Goal: Task Accomplishment & Management: Use online tool/utility

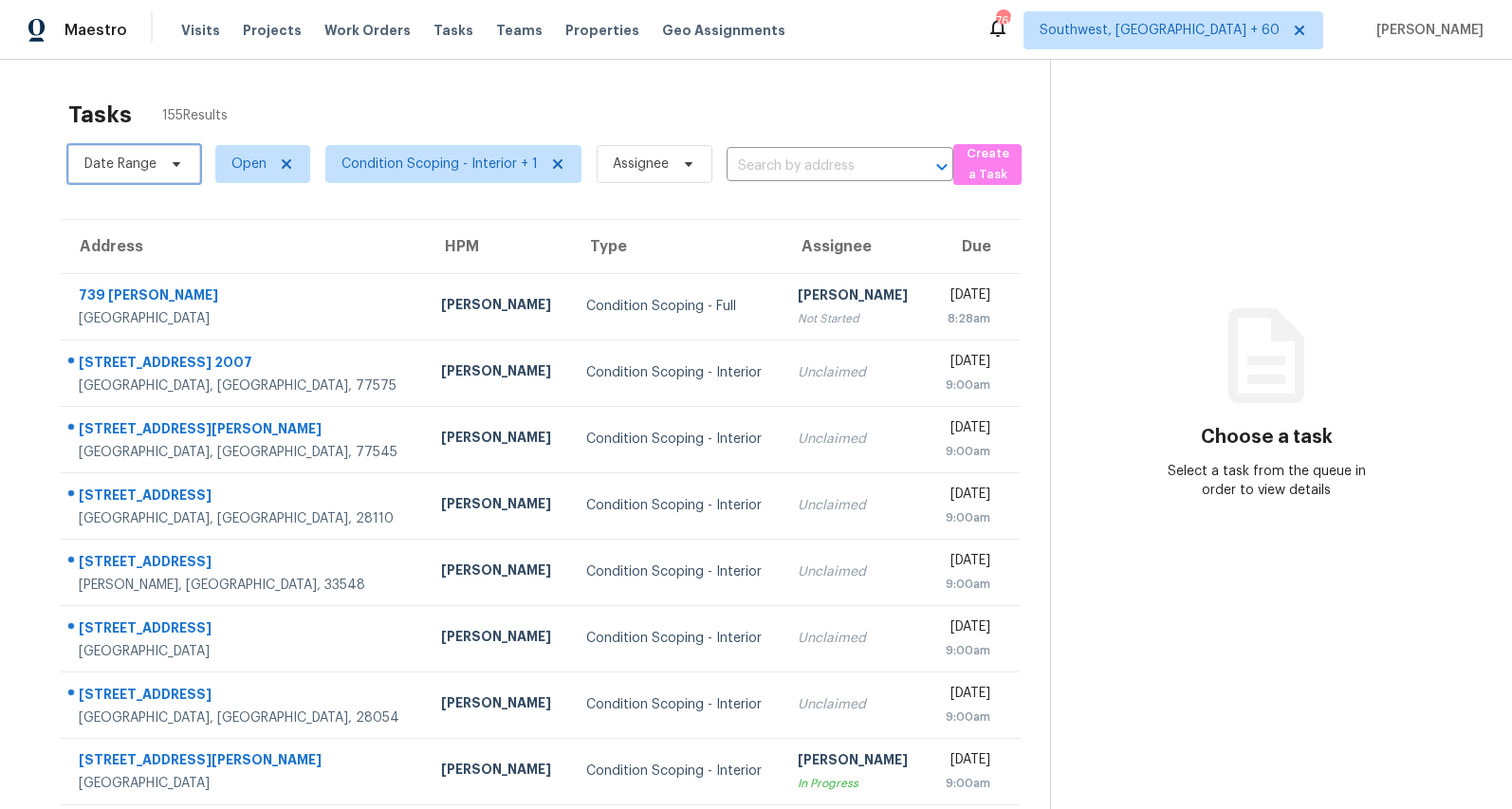
click at [163, 168] on span at bounding box center [173, 163] width 21 height 15
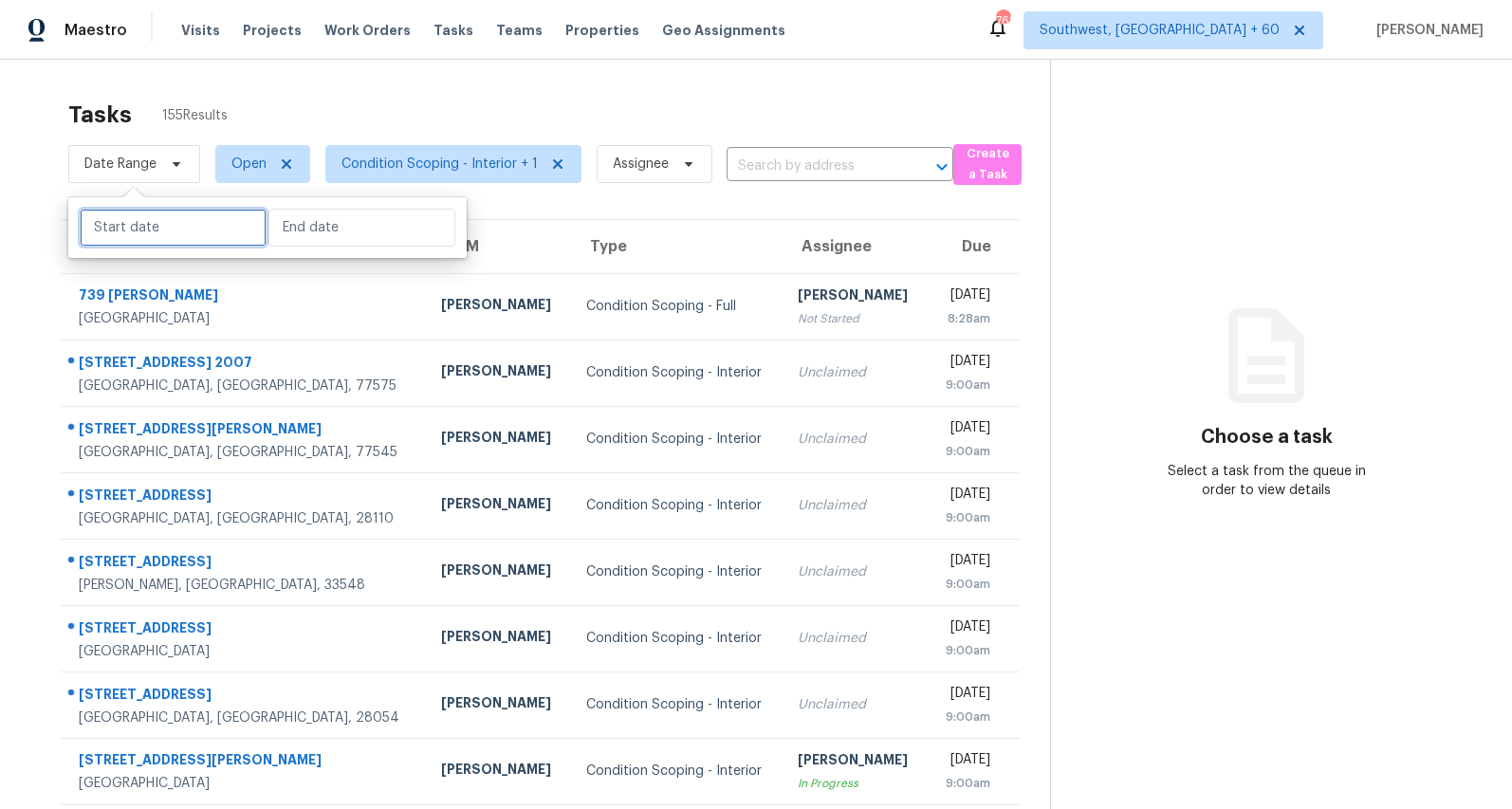
click at [163, 228] on input "text" at bounding box center [173, 227] width 187 height 38
select select "7"
select select "2025"
select select "8"
select select "2025"
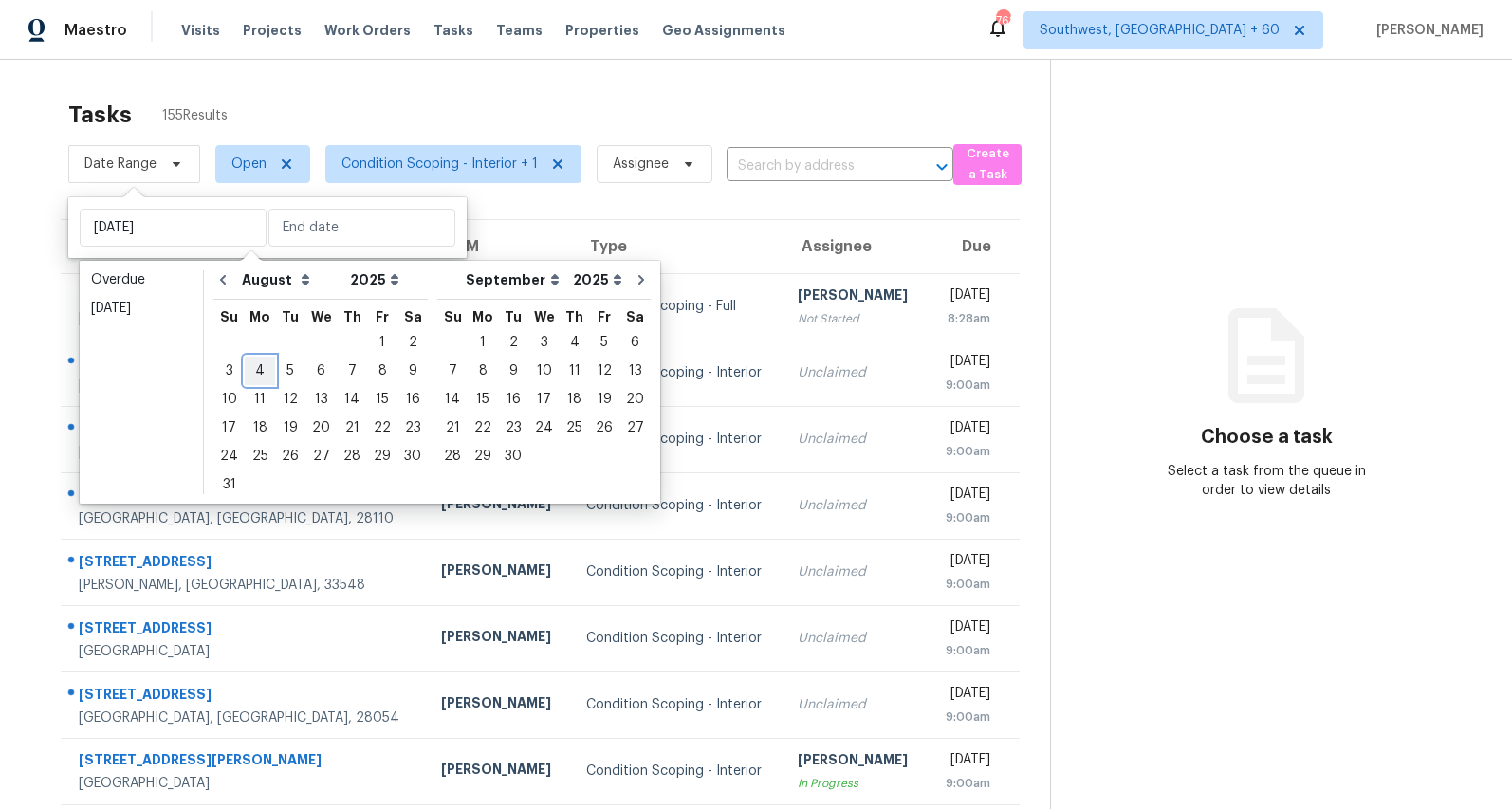
click at [263, 376] on div "4" at bounding box center [260, 371] width 31 height 27
type input "Mon, Aug 04"
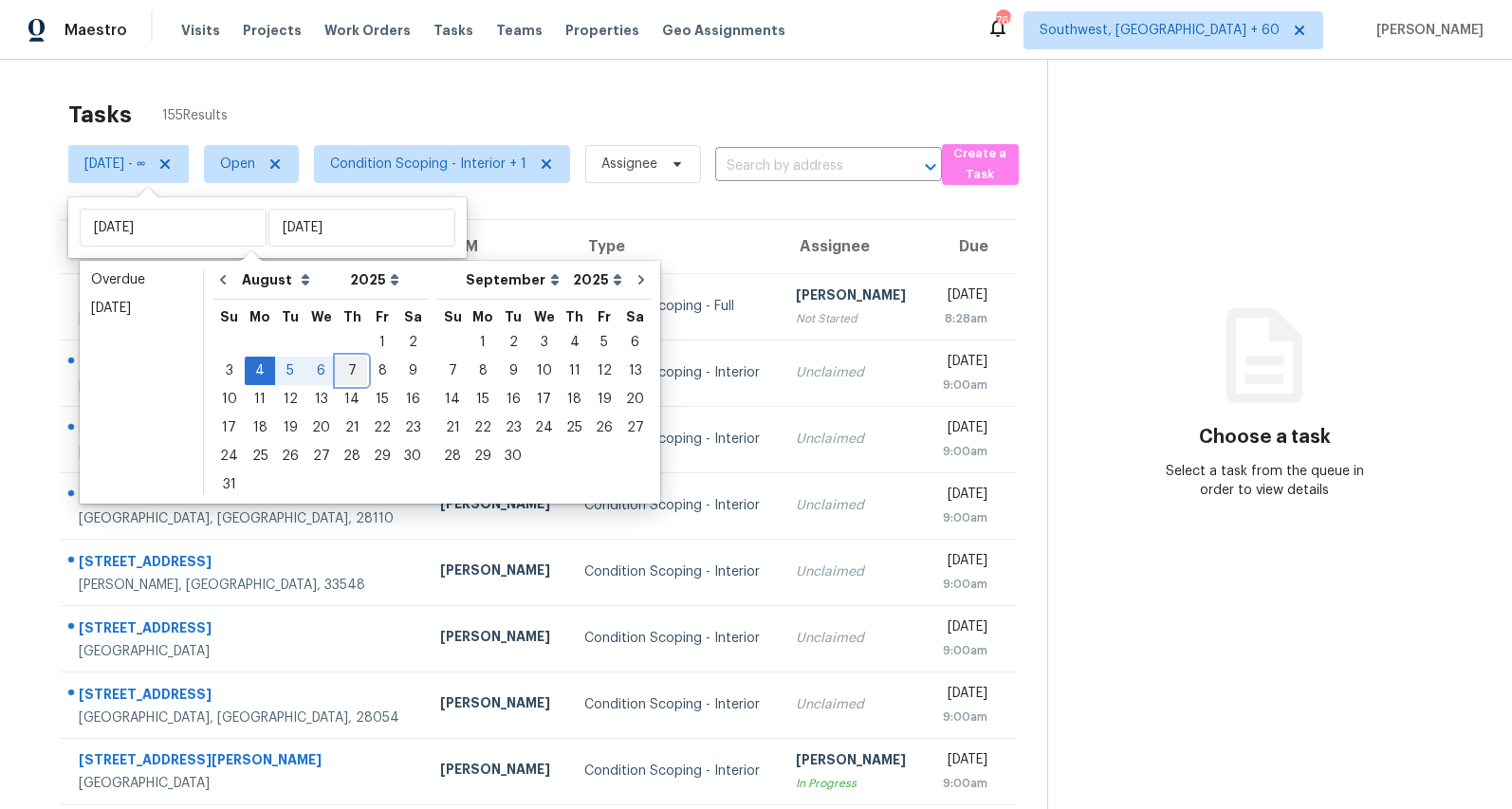
click at [345, 368] on div "7" at bounding box center [352, 371] width 31 height 27
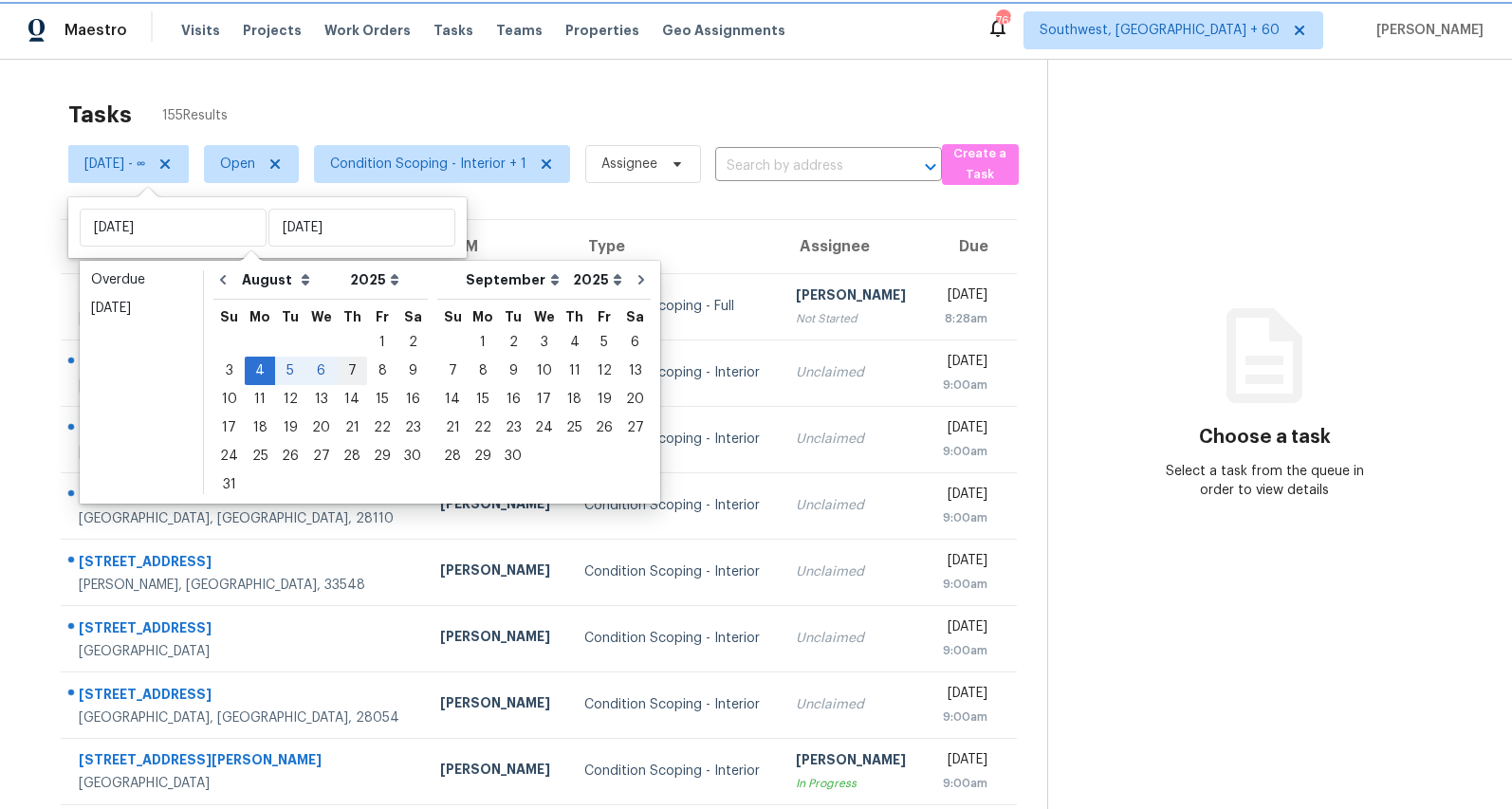
type input "Thu, Aug 07"
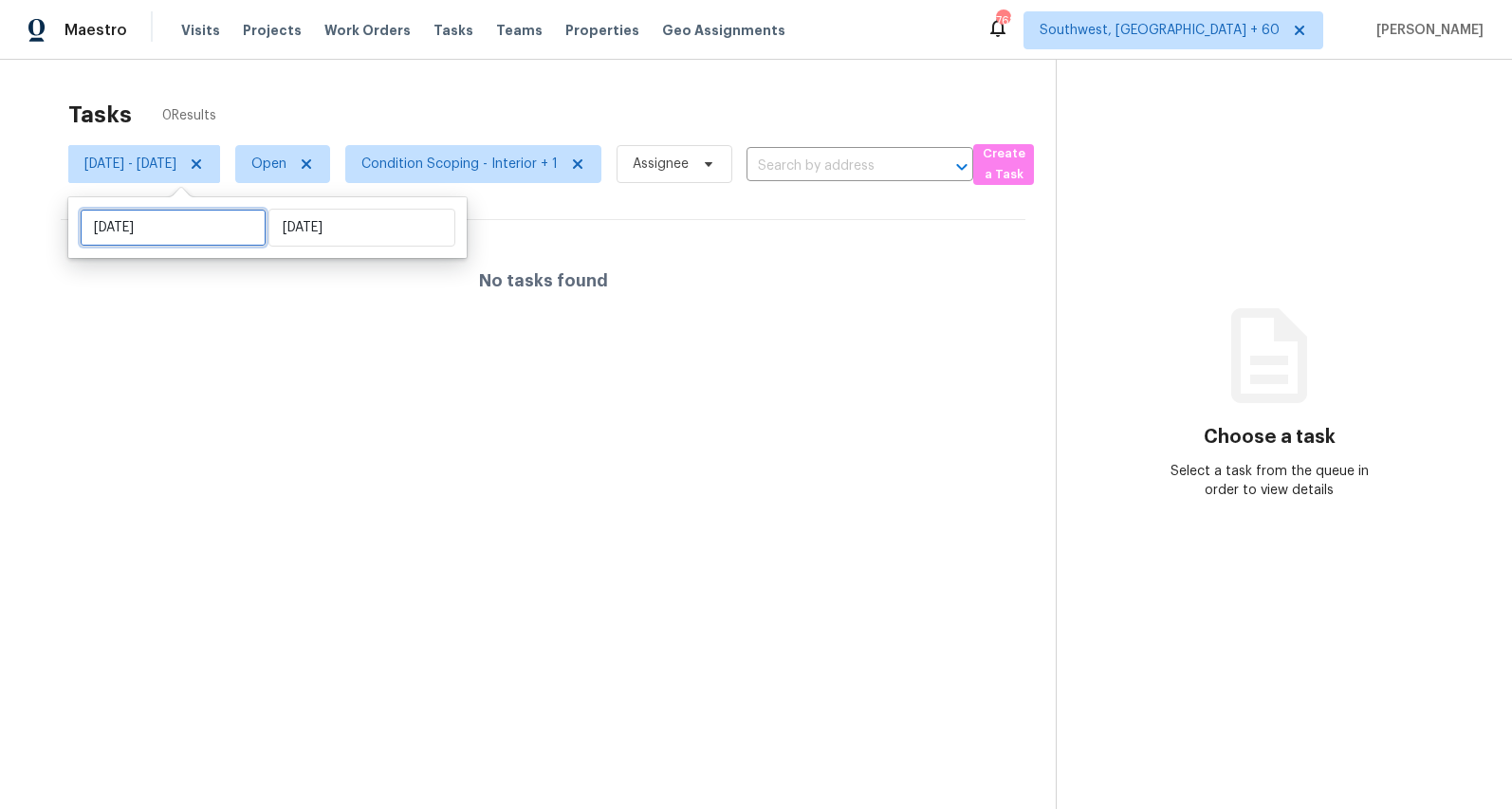
click at [191, 231] on input "Mon, Aug 04" at bounding box center [173, 227] width 187 height 38
select select "7"
select select "2025"
select select "8"
select select "2025"
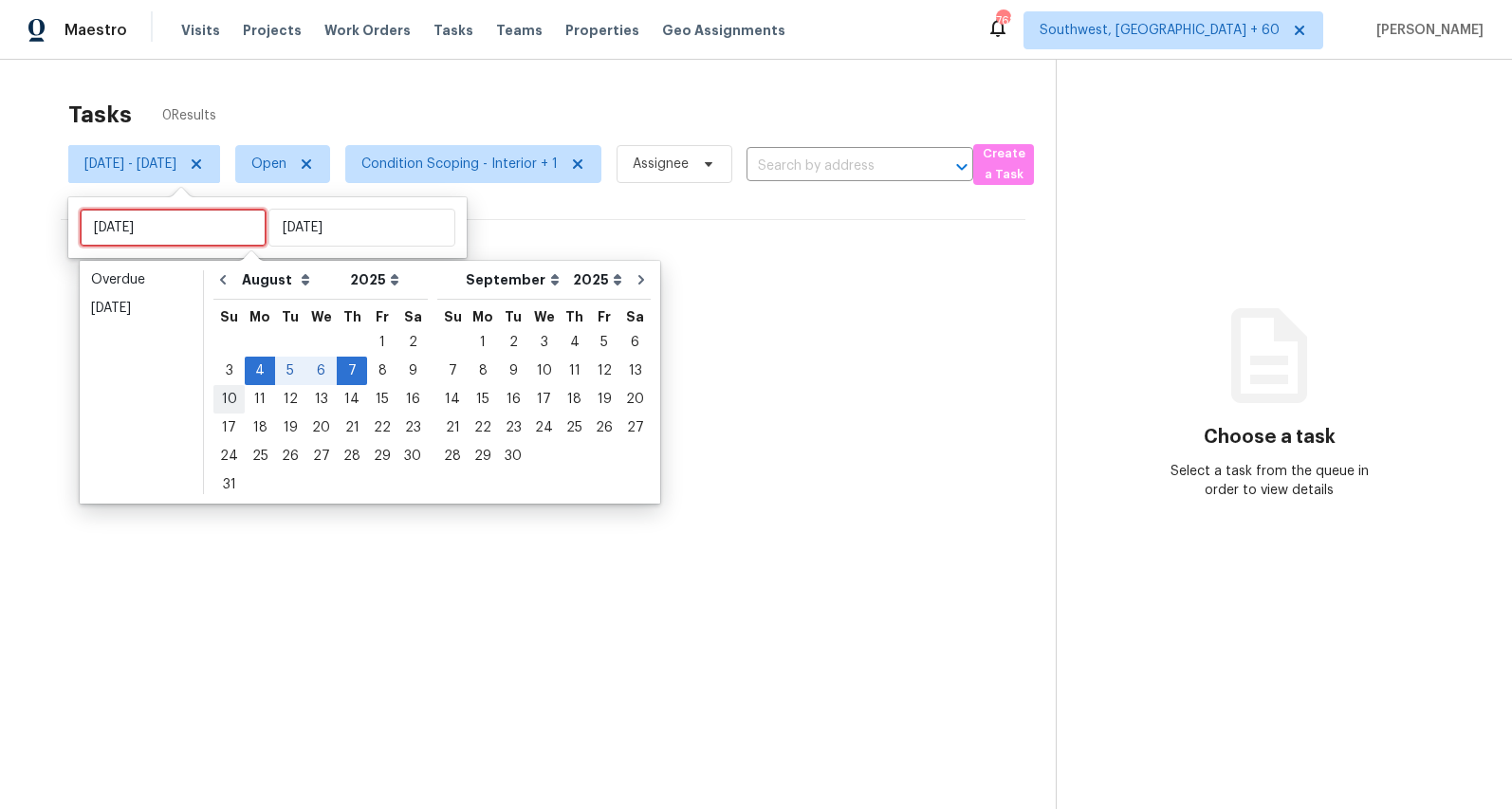
type input "Sun, Aug 10"
type input "Mon, Aug 04"
type input "Thu, Aug 07"
type input "Mon, Aug 25"
click at [248, 399] on div "11" at bounding box center [260, 399] width 31 height 27
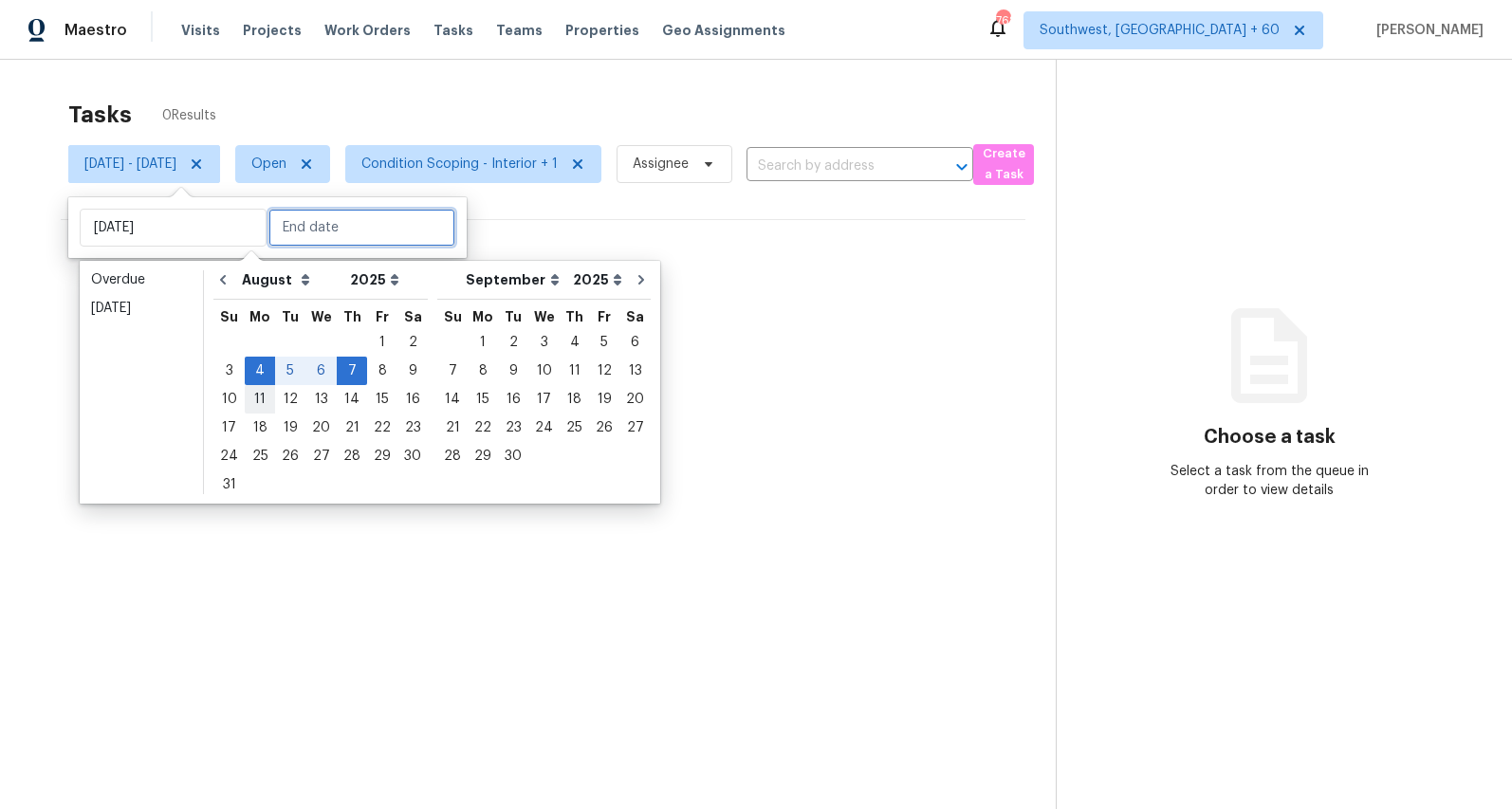
type input "Mon, Aug 11"
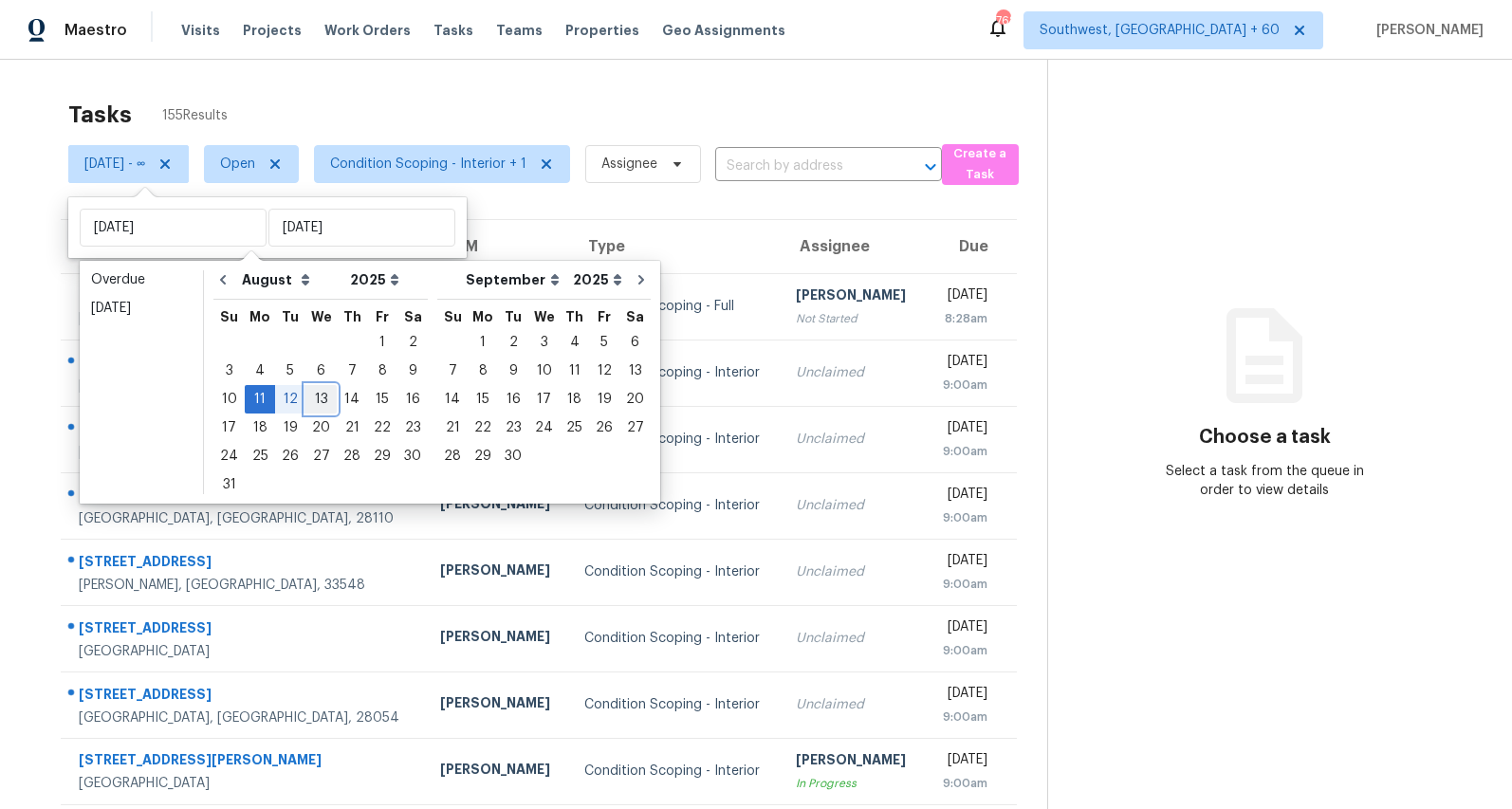
click at [316, 400] on div "13" at bounding box center [321, 399] width 32 height 27
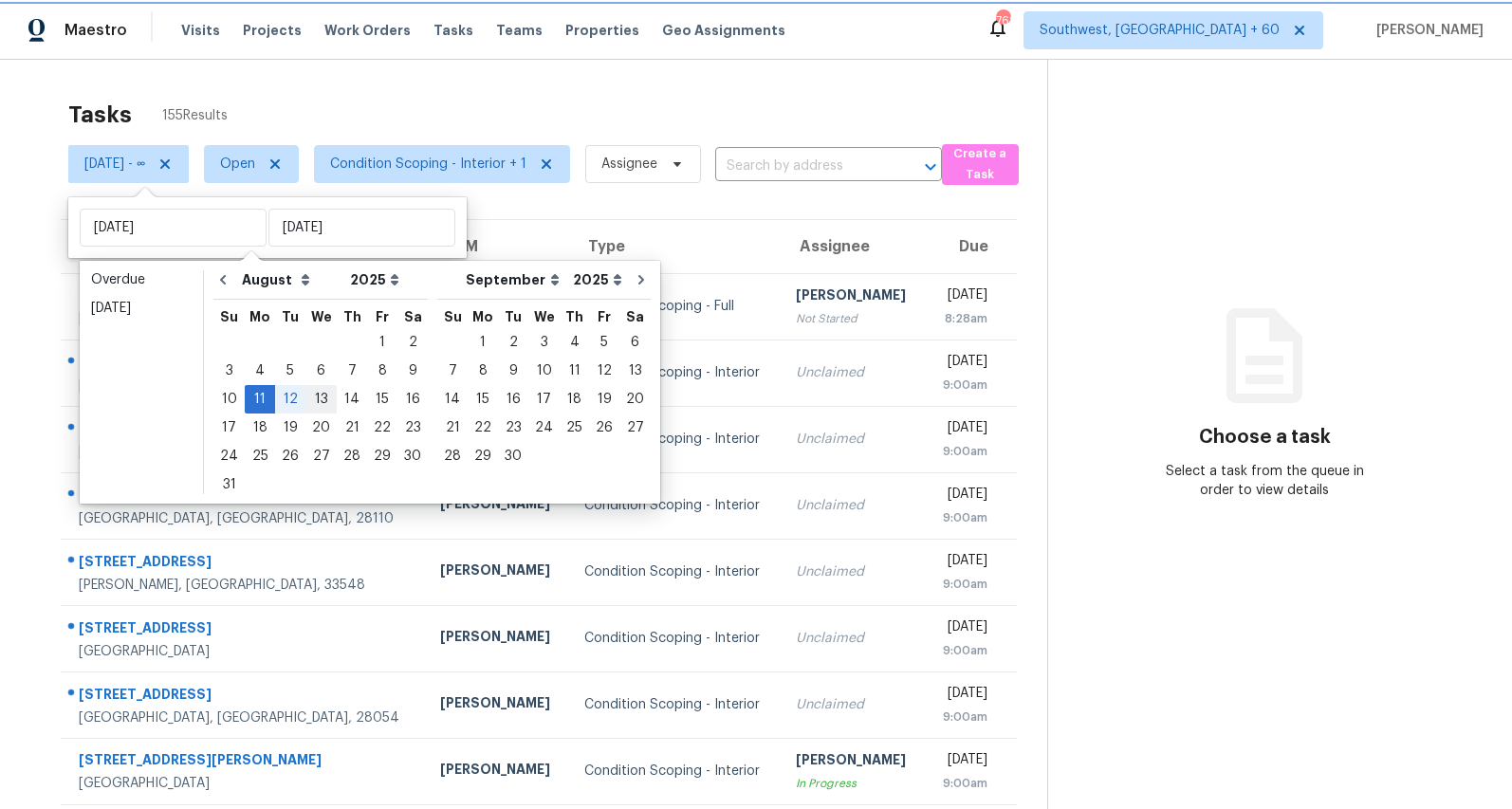
type input "Wed, Aug 13"
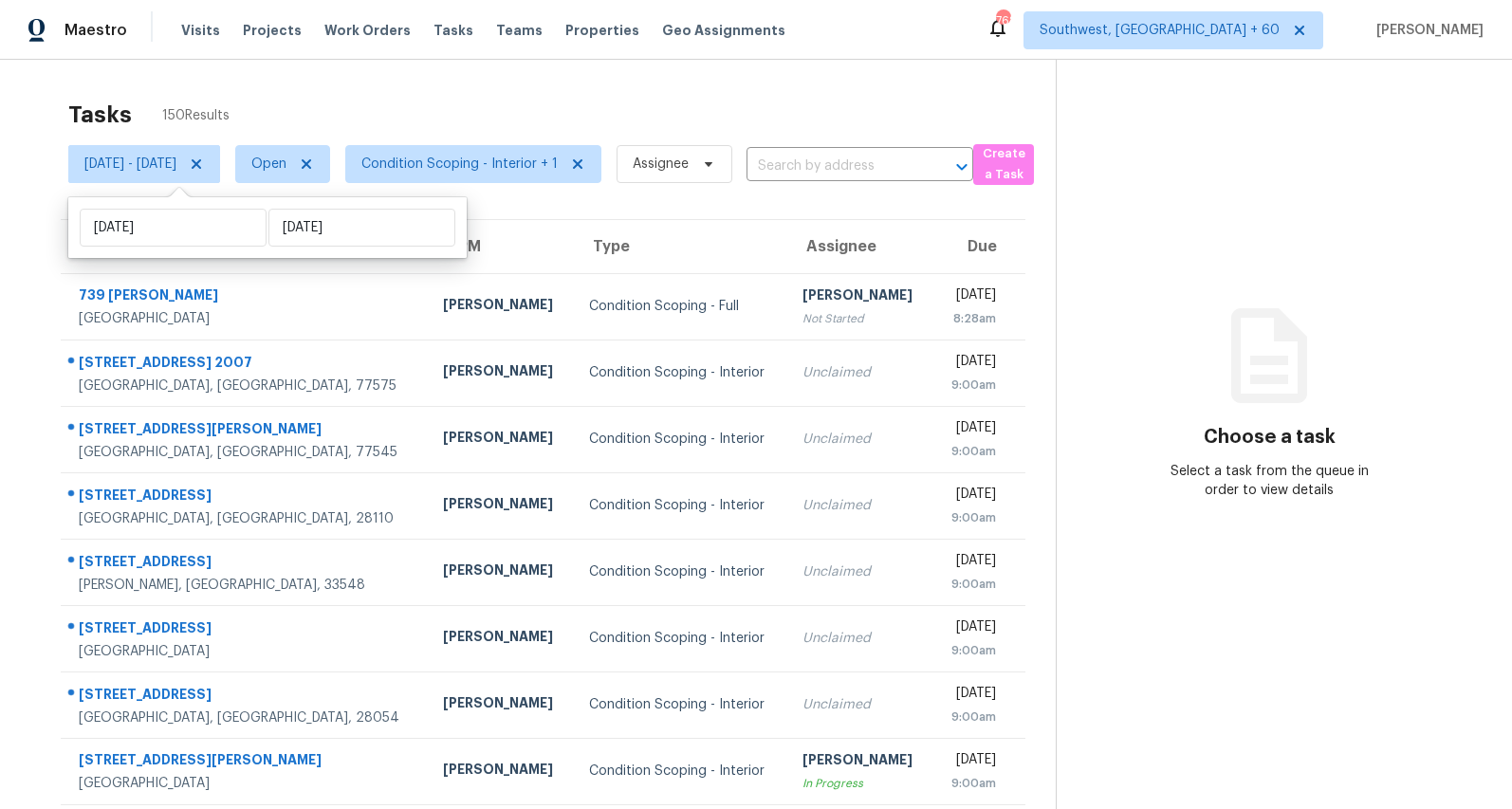
click at [311, 97] on div "Tasks 150 Results" at bounding box center [562, 115] width 988 height 49
click at [173, 165] on span "[DATE] - [DATE]" at bounding box center [130, 163] width 92 height 19
click at [168, 228] on input "Mon, Aug 11" at bounding box center [173, 227] width 187 height 38
select select "7"
select select "2025"
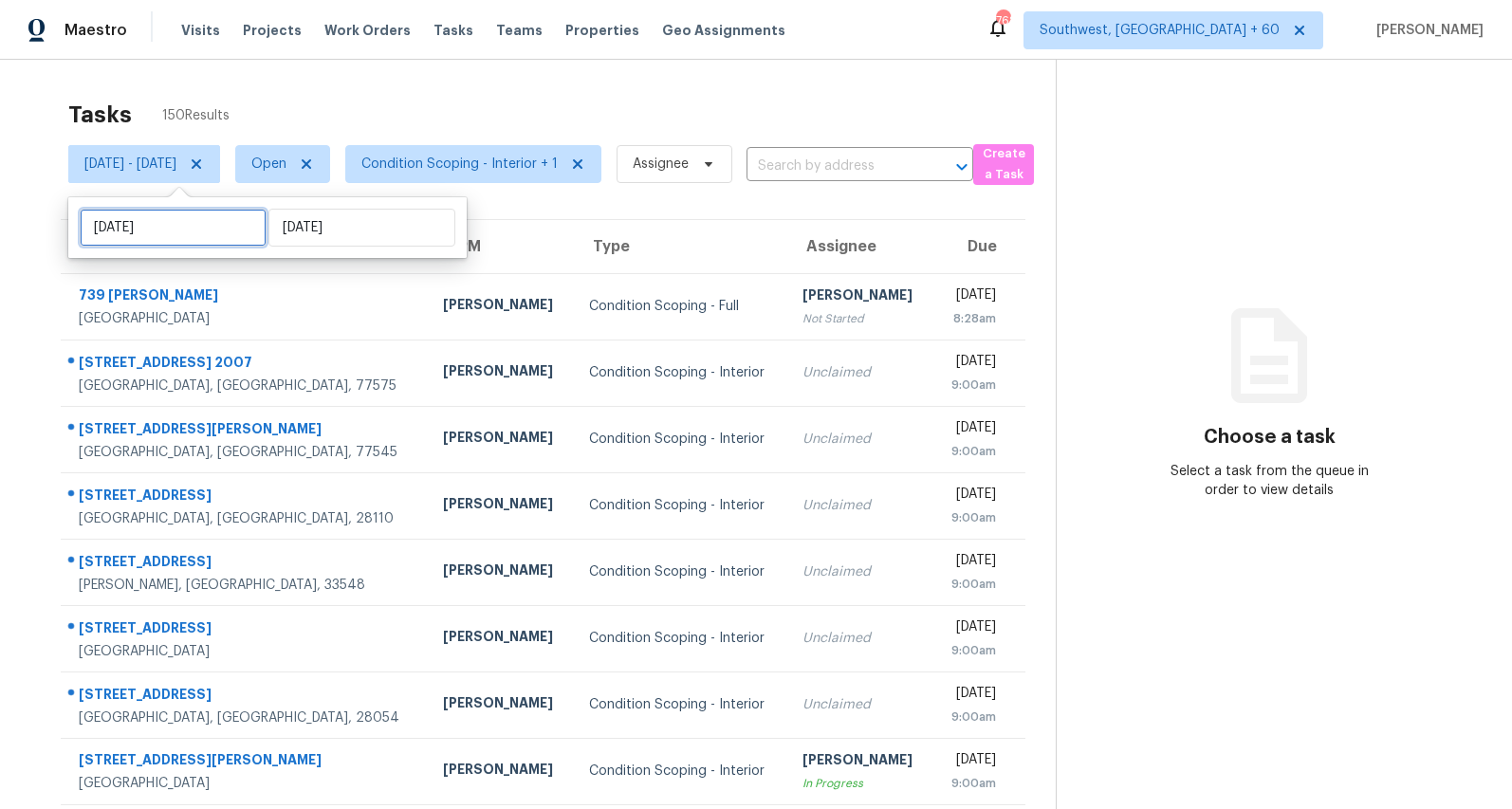
select select "8"
select select "2025"
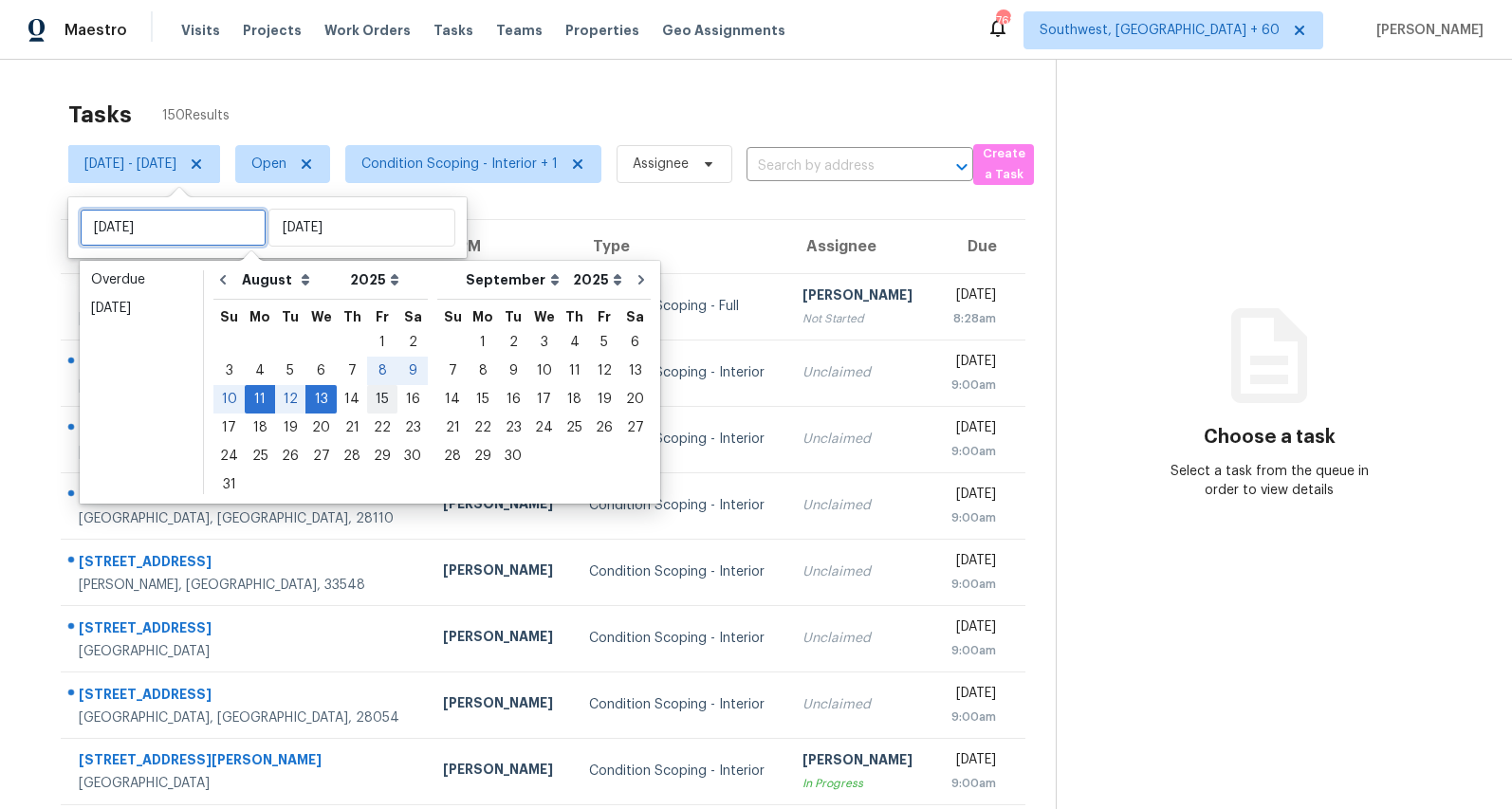
type input "Thu, Aug 14"
click at [341, 394] on div "14" at bounding box center [352, 399] width 31 height 27
type input "Thu, Aug 14"
type input "Wed, Aug 13"
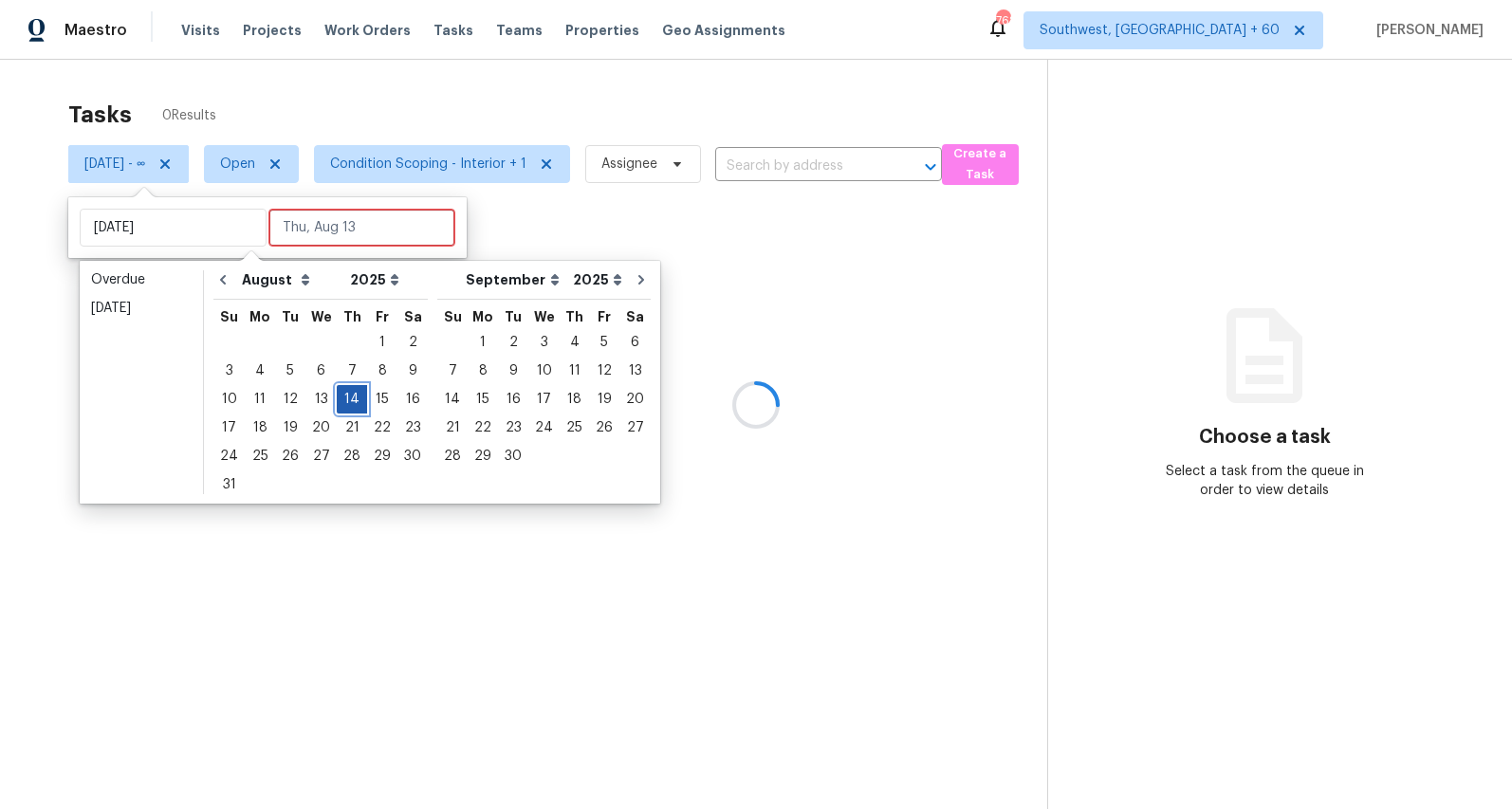
click at [341, 394] on div "14" at bounding box center [352, 399] width 31 height 27
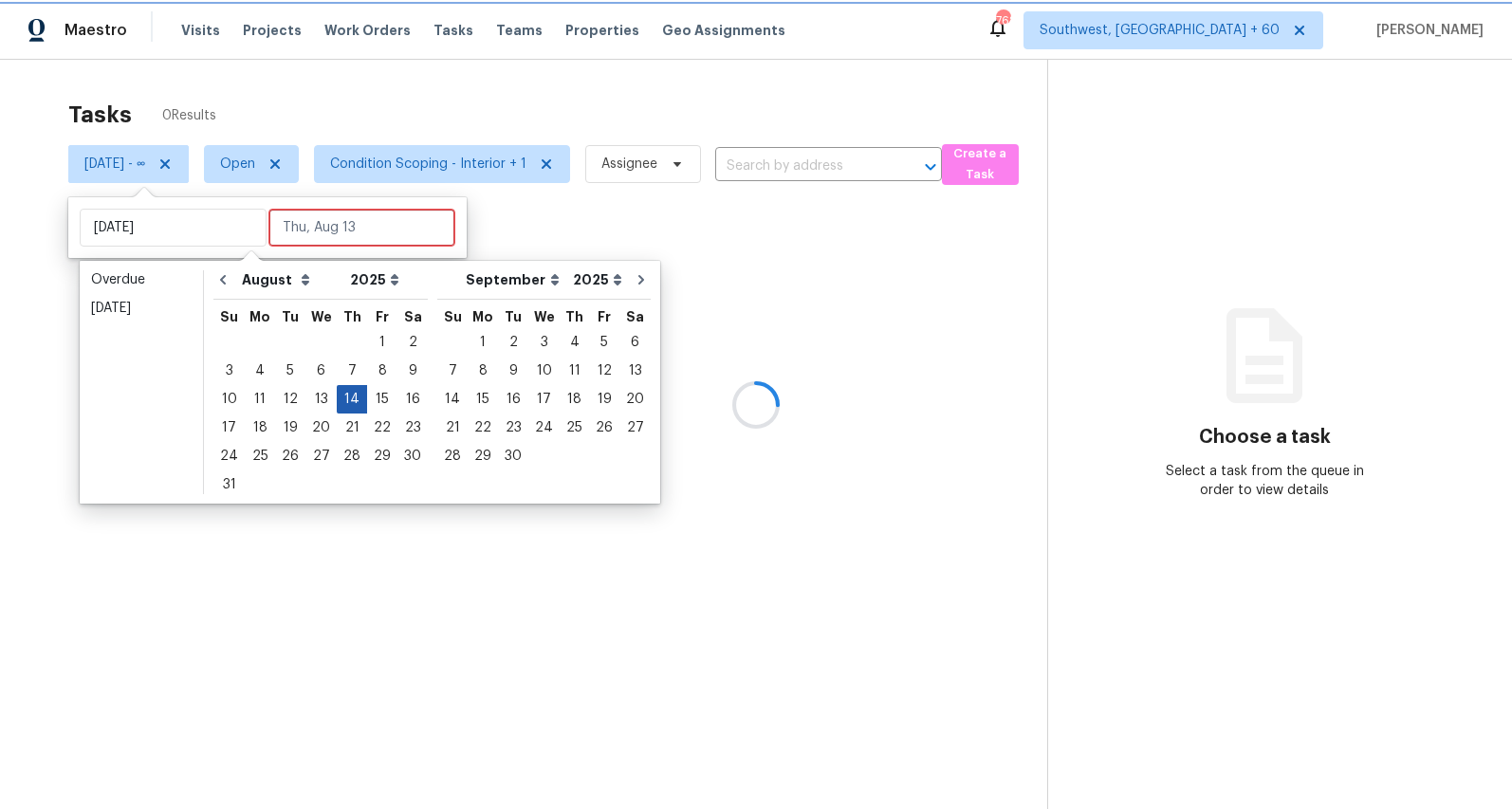
type input "Thu, Aug 14"
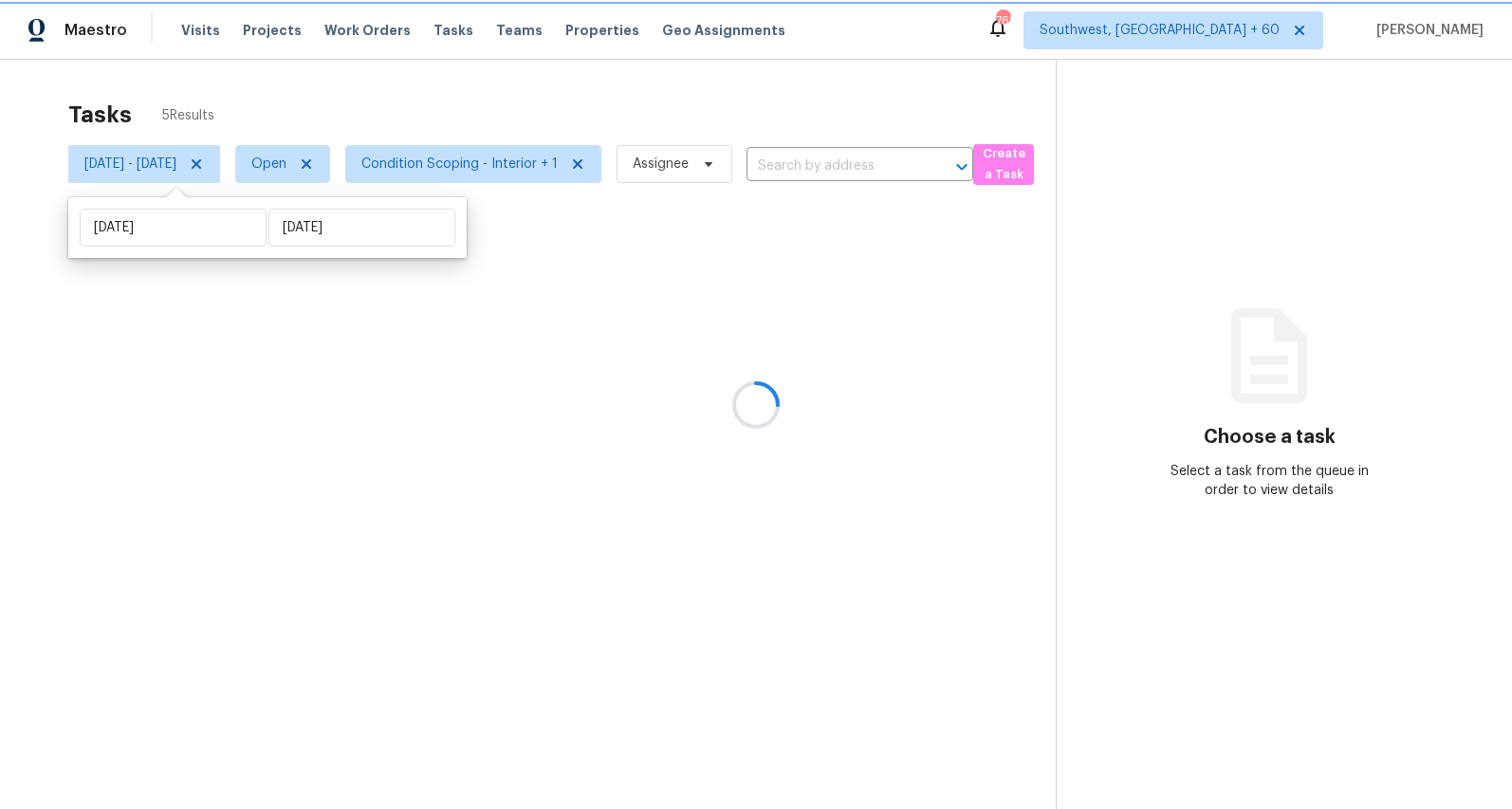
click at [497, 80] on div "Tasks 5 Results Thu, Aug 14 - Thu, Aug 14 Open Condition Scoping - Interior + 1…" at bounding box center [756, 464] width 1512 height 809
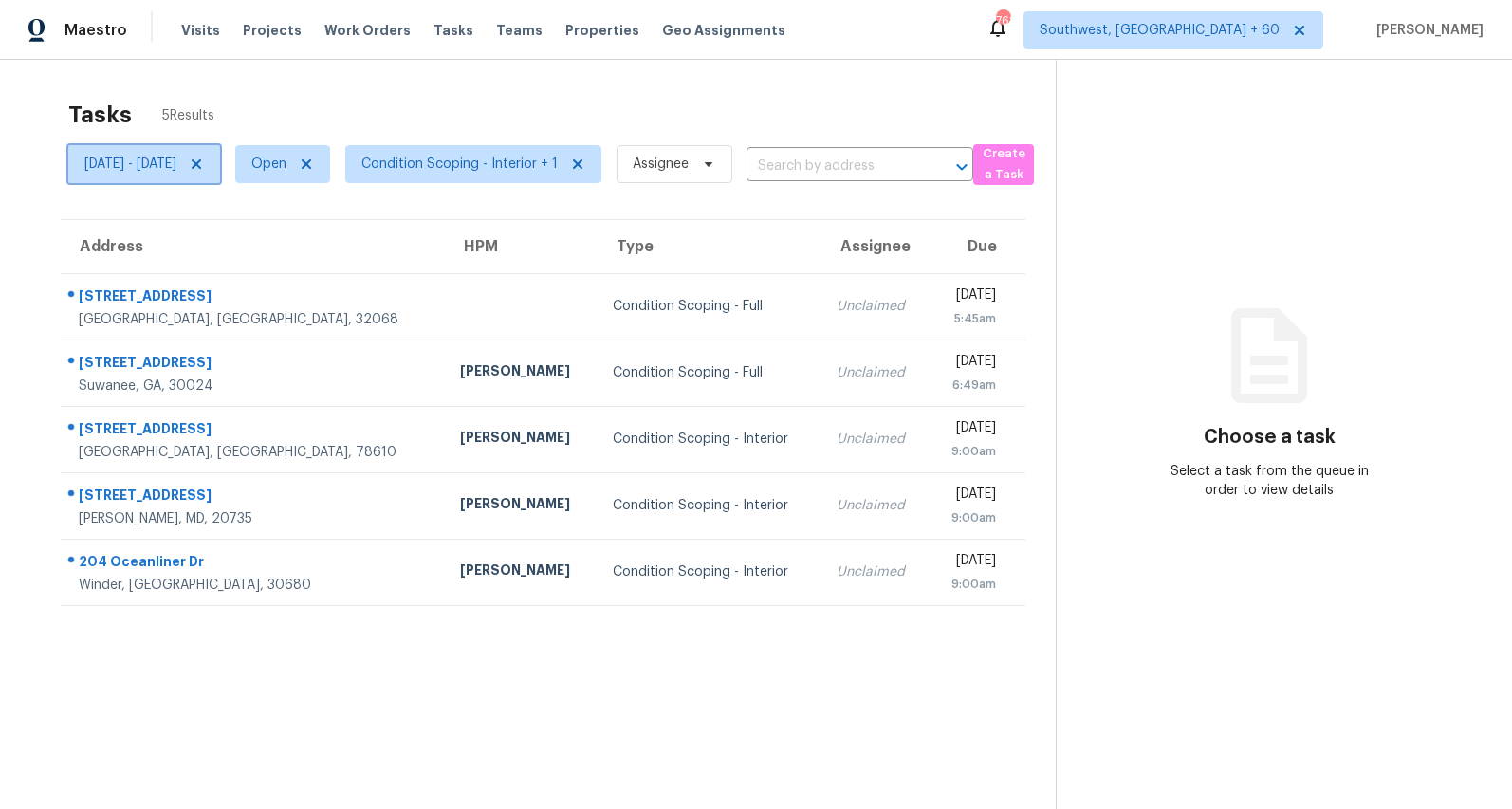
click at [201, 164] on icon at bounding box center [197, 164] width 10 height 10
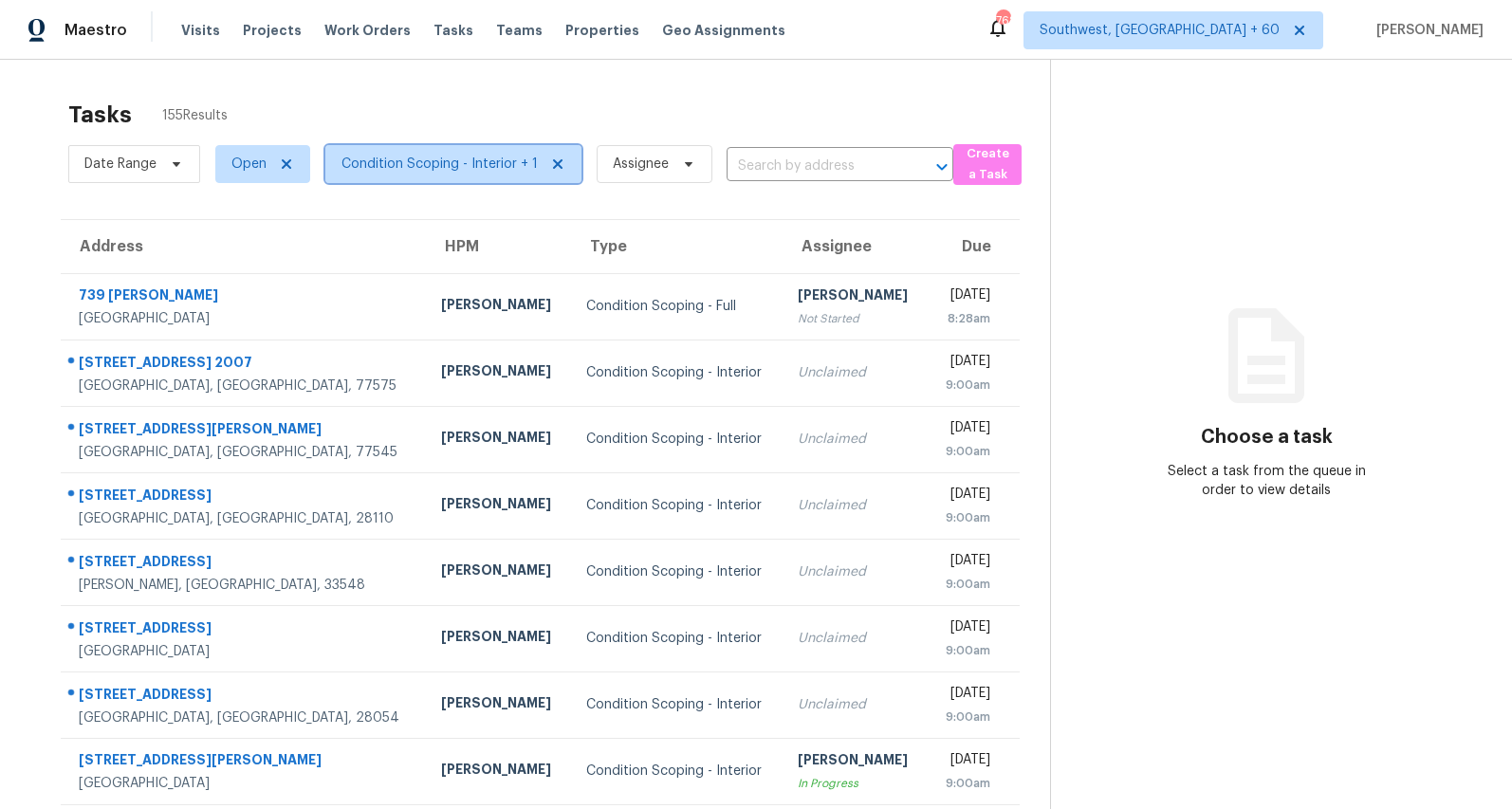
click at [474, 167] on span "Condition Scoping - Interior + 1" at bounding box center [439, 163] width 197 height 19
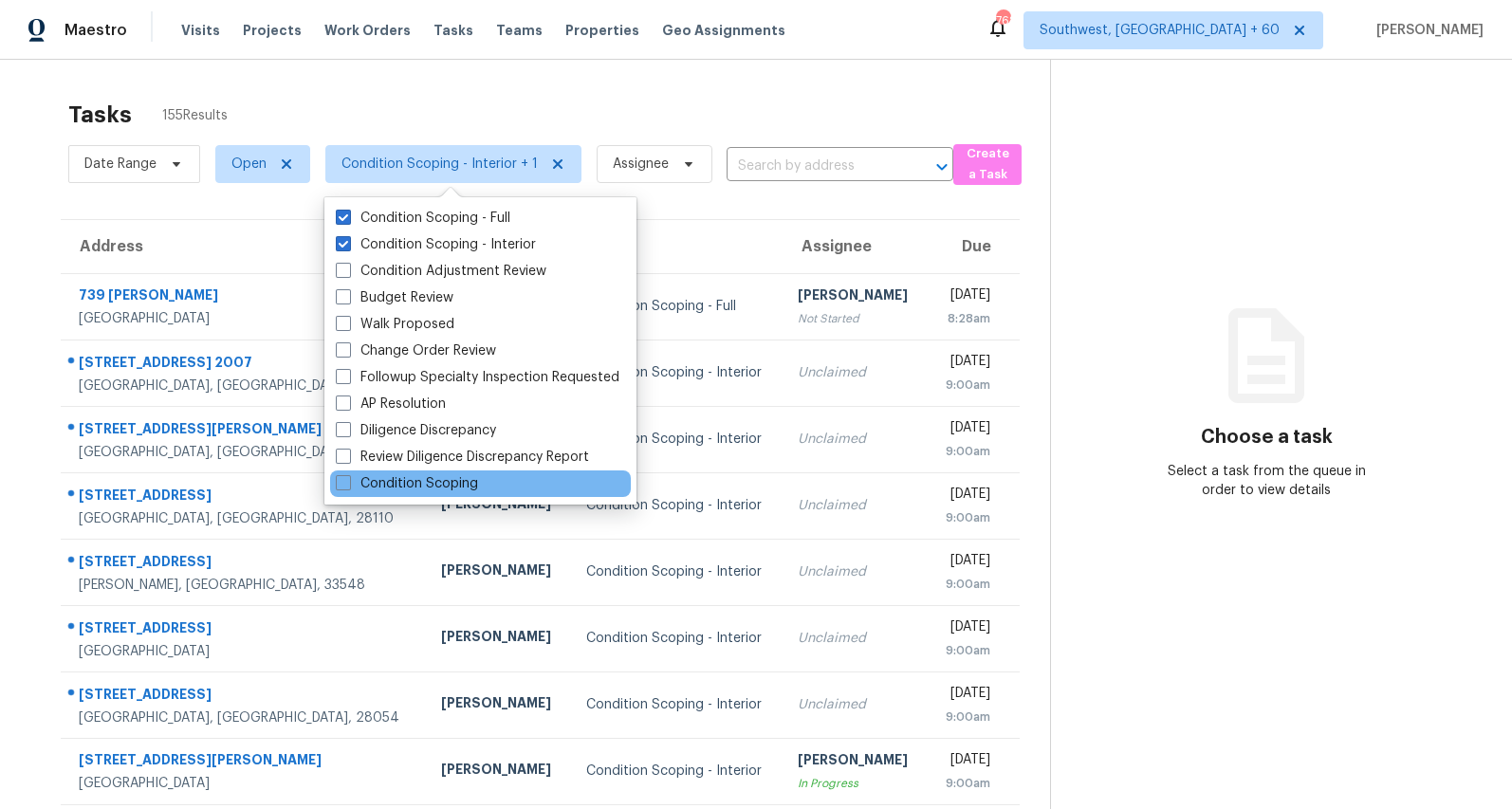
click at [425, 473] on div "Condition Scoping" at bounding box center [481, 484] width 301 height 27
click at [418, 480] on label "Condition Scoping" at bounding box center [407, 484] width 142 height 19
click at [348, 480] on input "Condition Scoping" at bounding box center [342, 481] width 12 height 12
checkbox input "true"
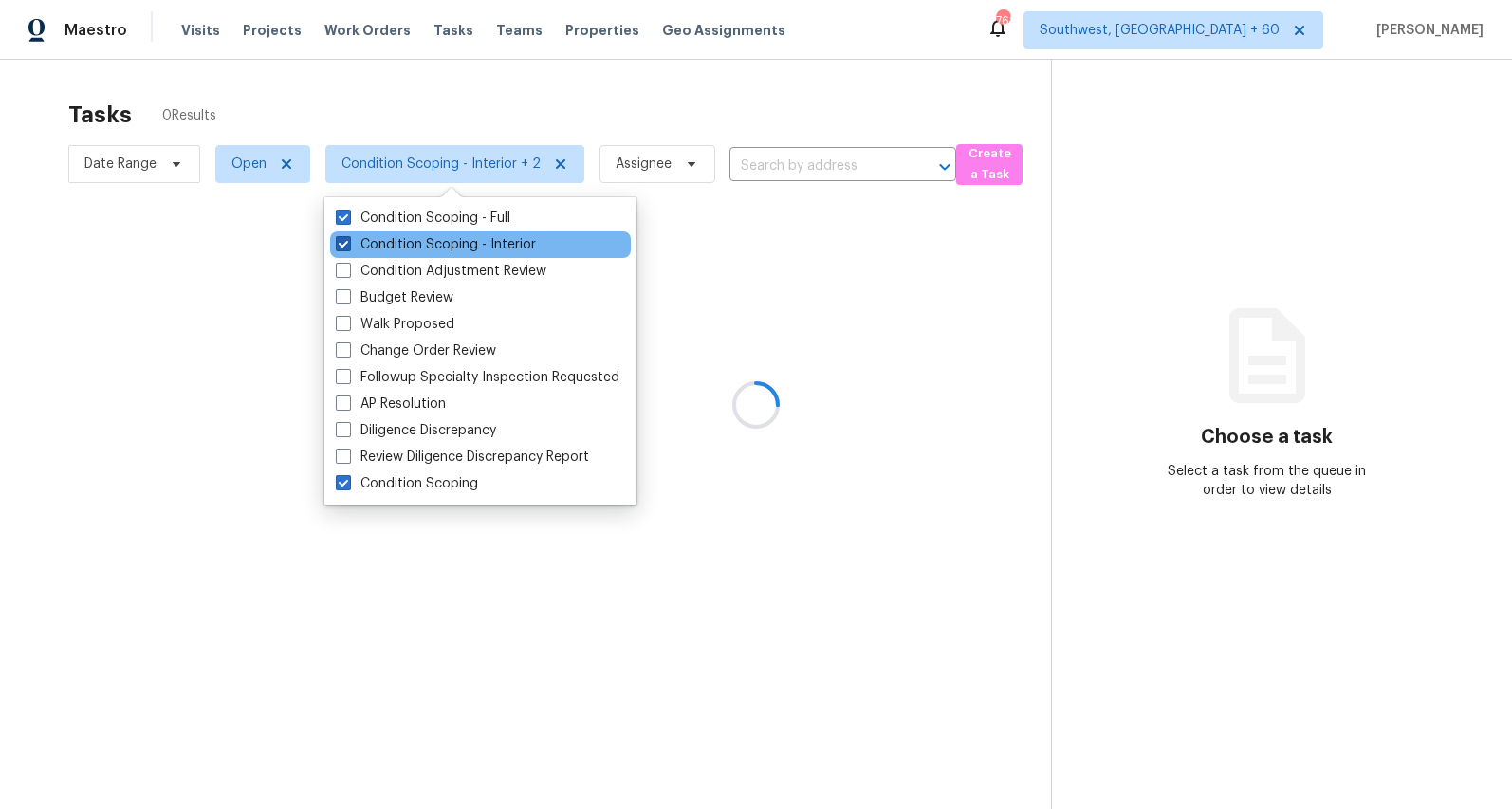
click at [421, 247] on label "Condition Scoping - Interior" at bounding box center [436, 244] width 200 height 19
click at [348, 247] on input "Condition Scoping - Interior" at bounding box center [342, 241] width 12 height 12
checkbox input "false"
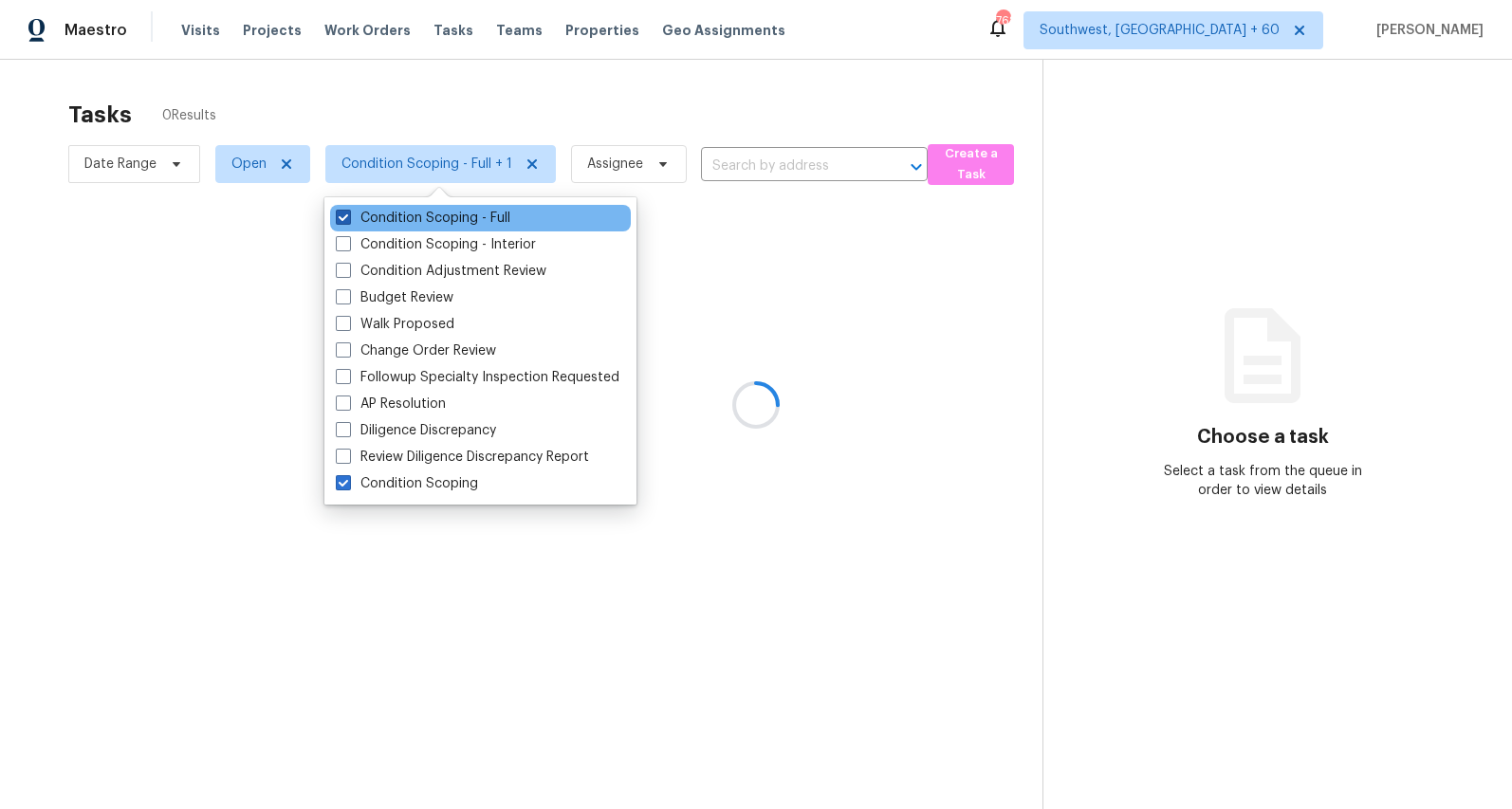
click at [413, 212] on label "Condition Scoping - Full" at bounding box center [423, 218] width 175 height 19
click at [348, 212] on input "Condition Scoping - Full" at bounding box center [342, 215] width 12 height 12
checkbox input "false"
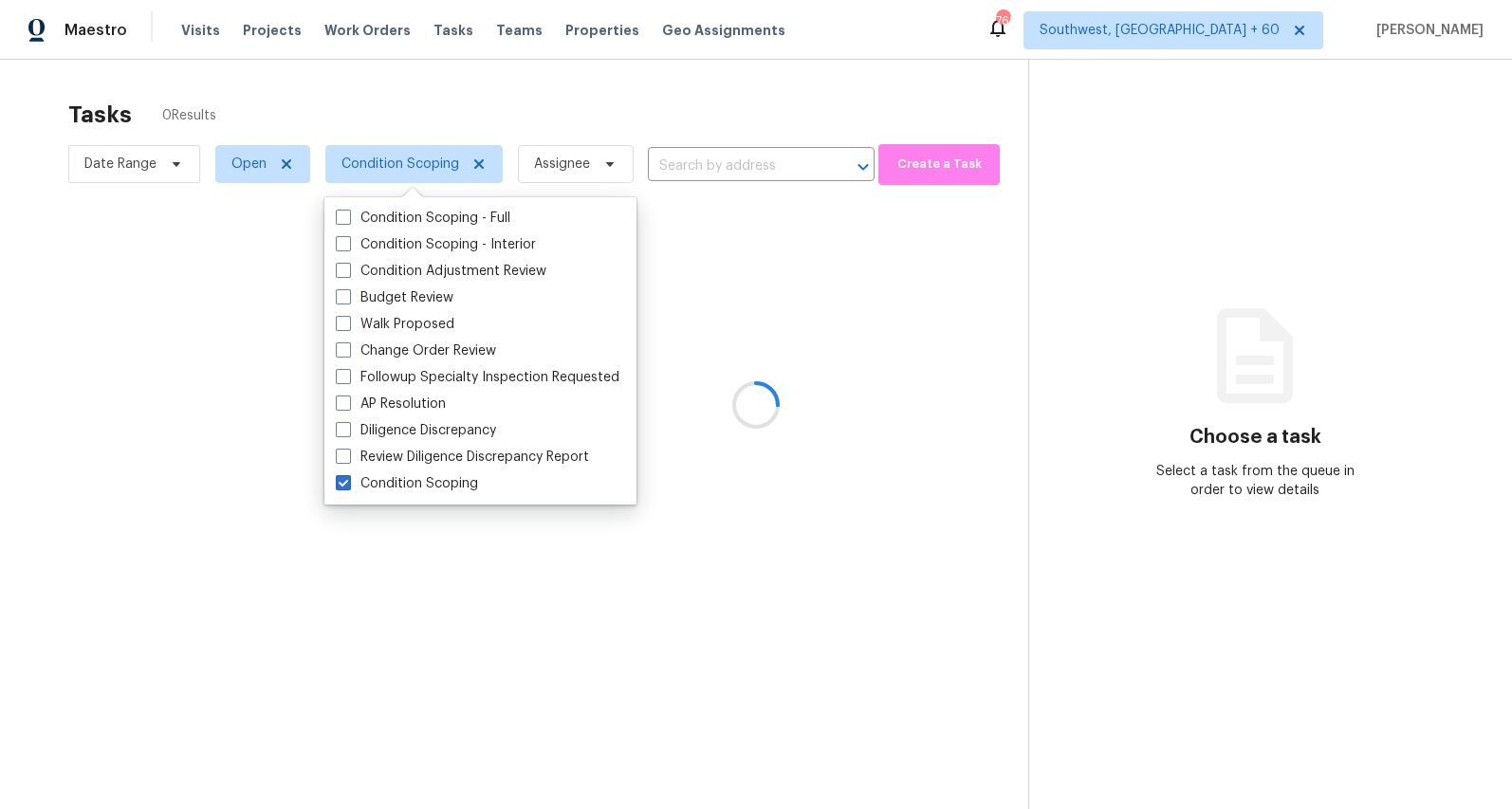
click at [407, 112] on div at bounding box center [756, 404] width 1512 height 809
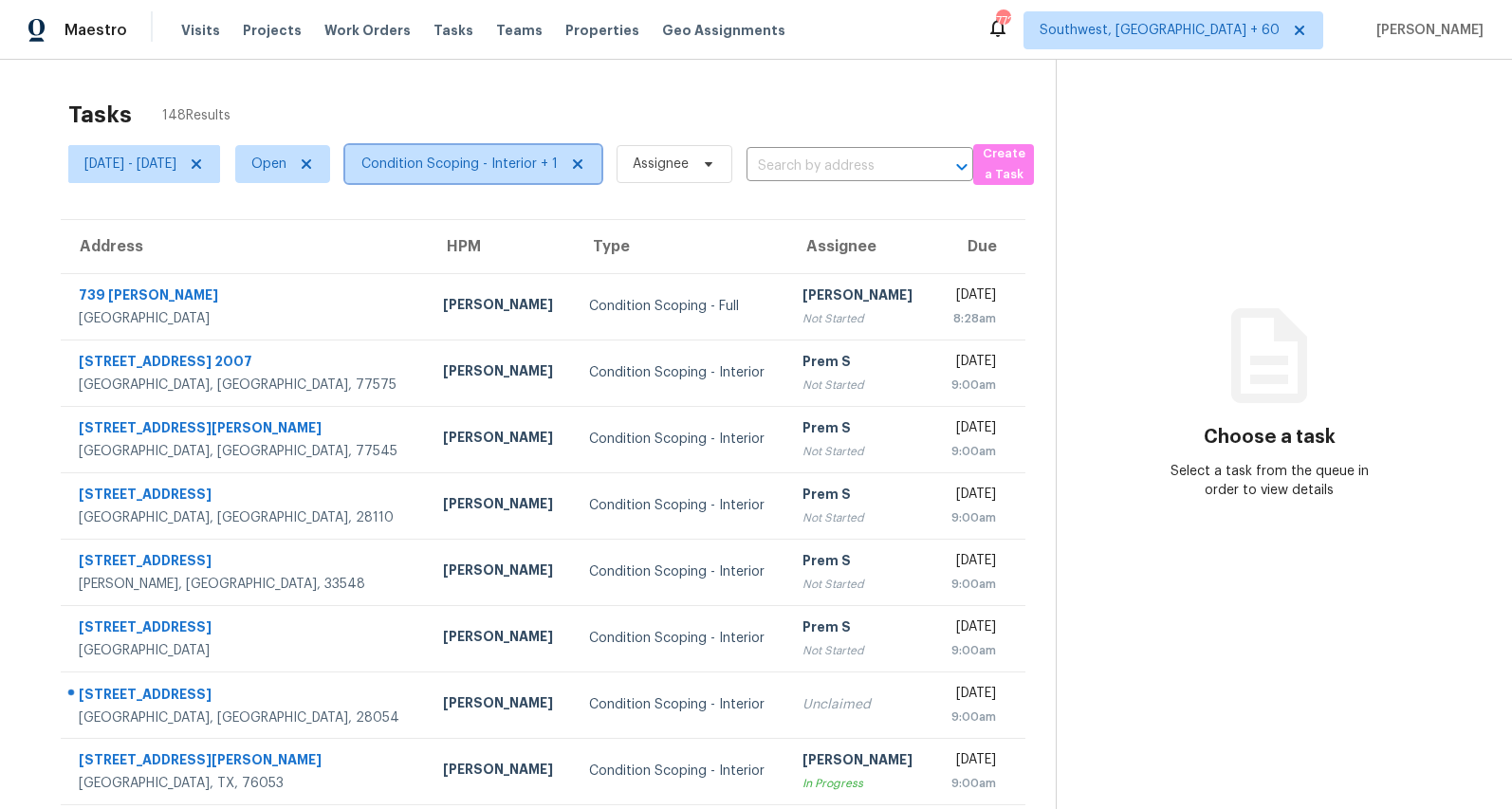
click at [548, 165] on span "Condition Scoping - Interior + 1" at bounding box center [459, 163] width 197 height 19
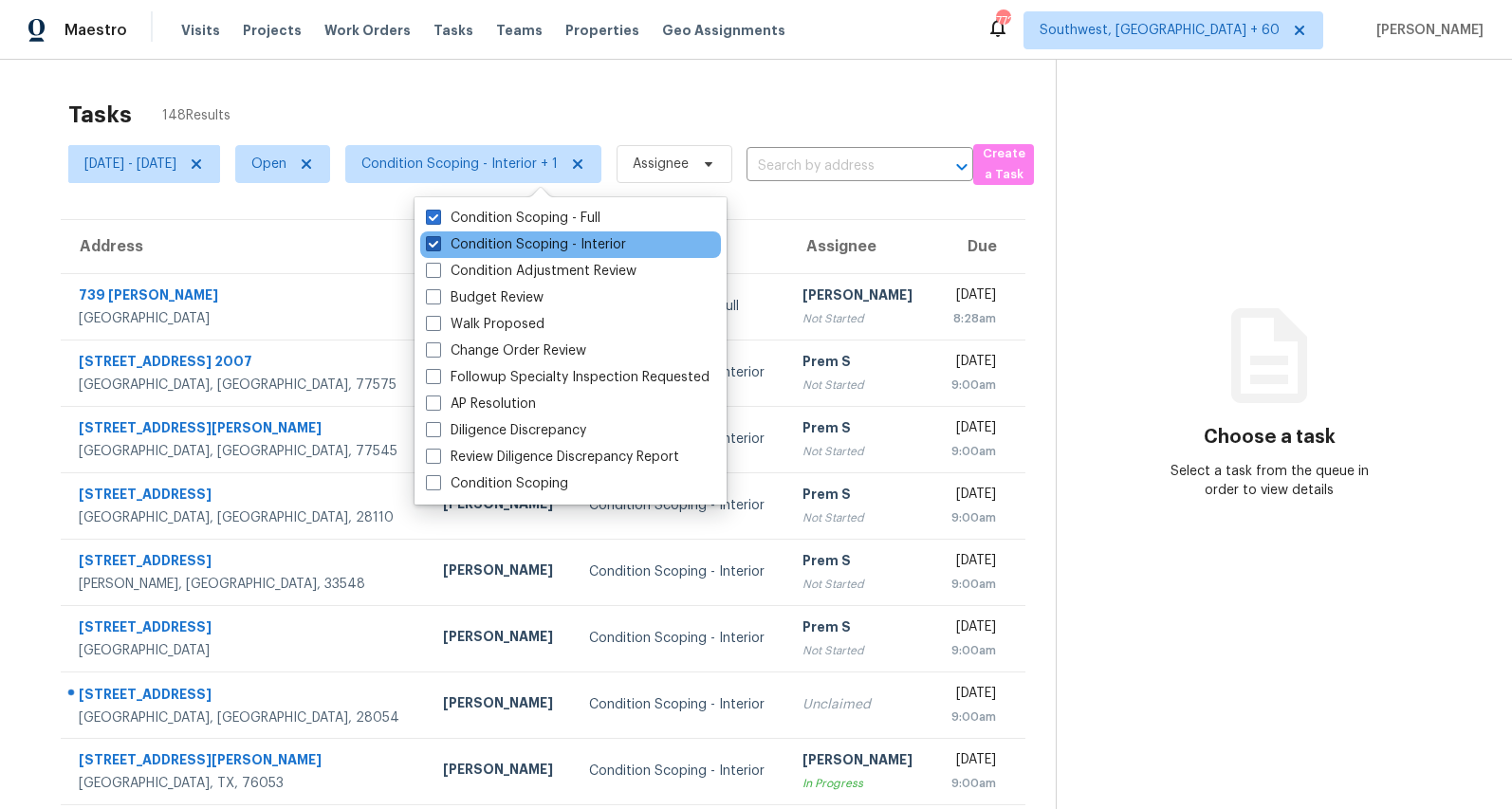
click at [521, 250] on label "Condition Scoping - Interior" at bounding box center [526, 244] width 200 height 19
click at [438, 247] on input "Condition Scoping - Interior" at bounding box center [432, 241] width 12 height 12
checkbox input "false"
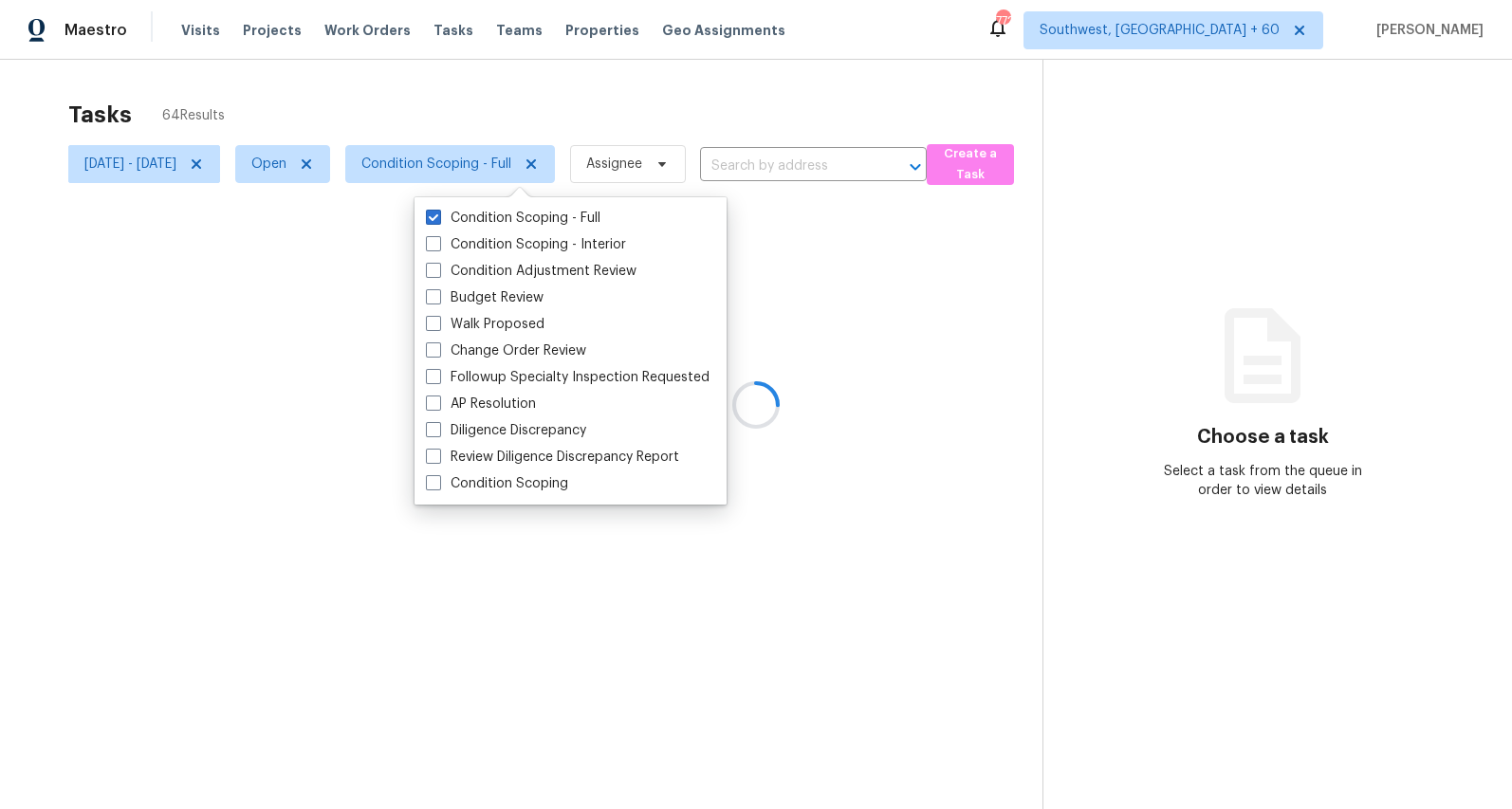
click at [430, 117] on div at bounding box center [756, 404] width 1512 height 809
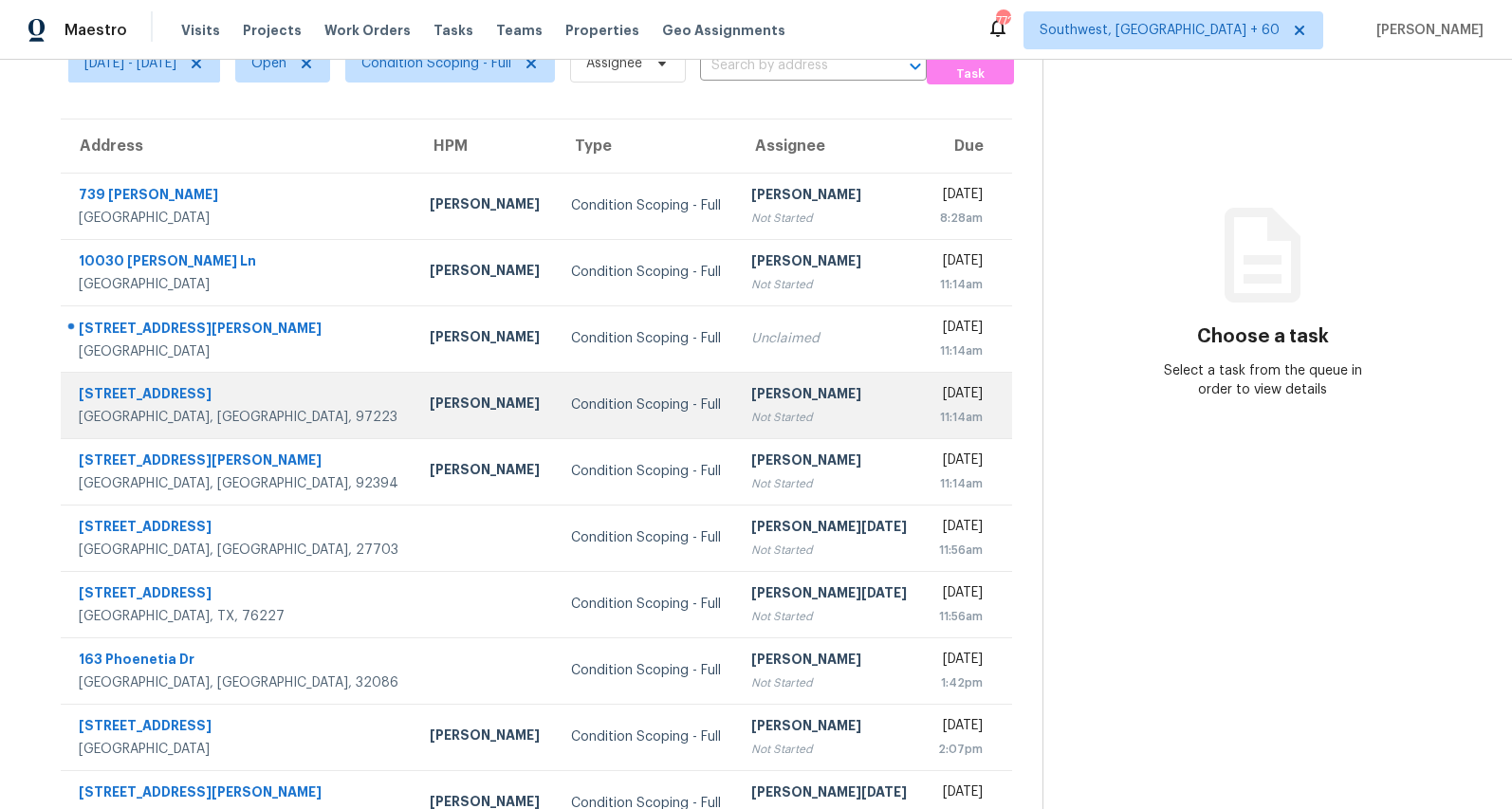
scroll to position [178, 0]
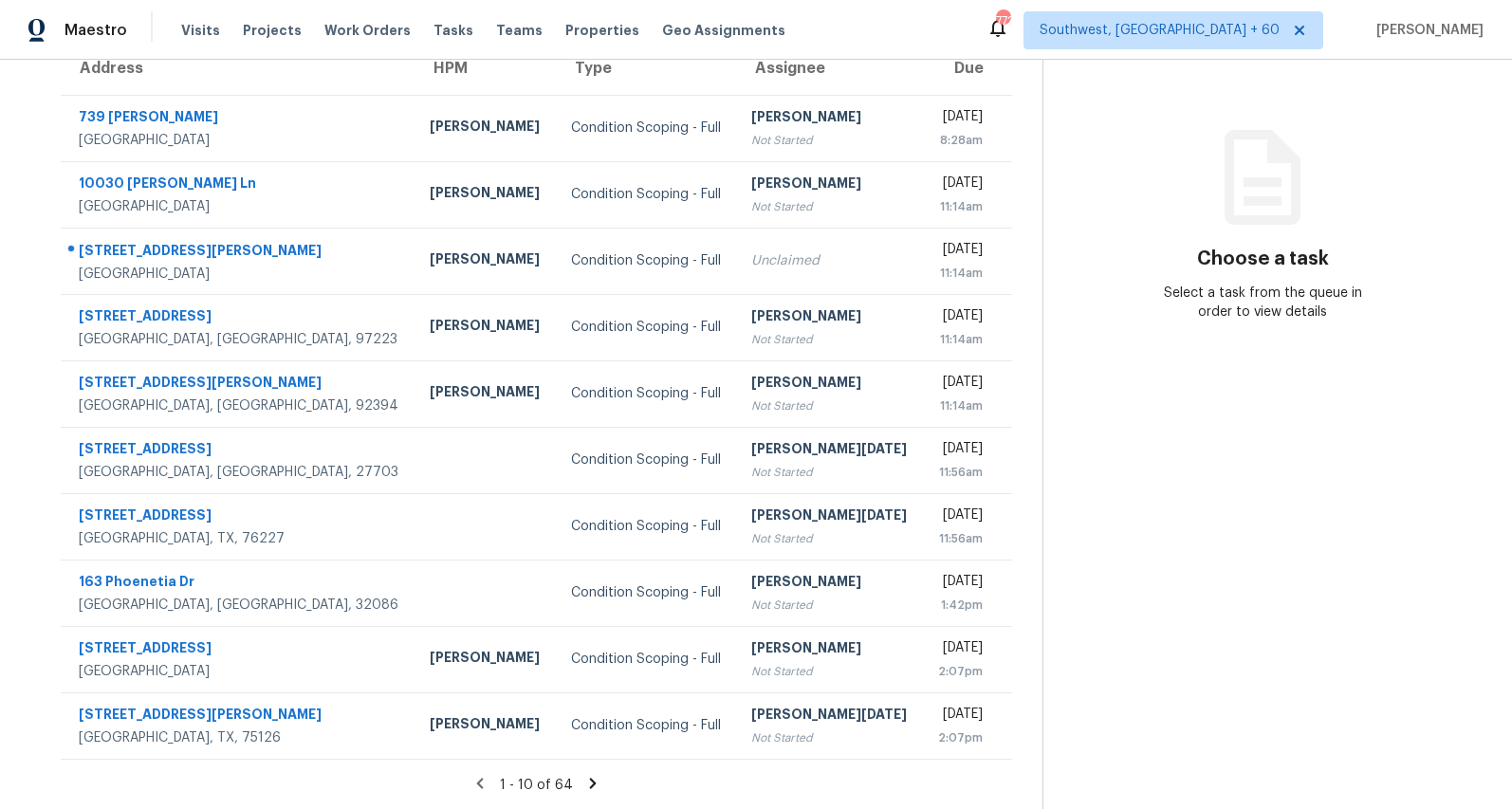
click at [596, 789] on icon at bounding box center [592, 783] width 17 height 17
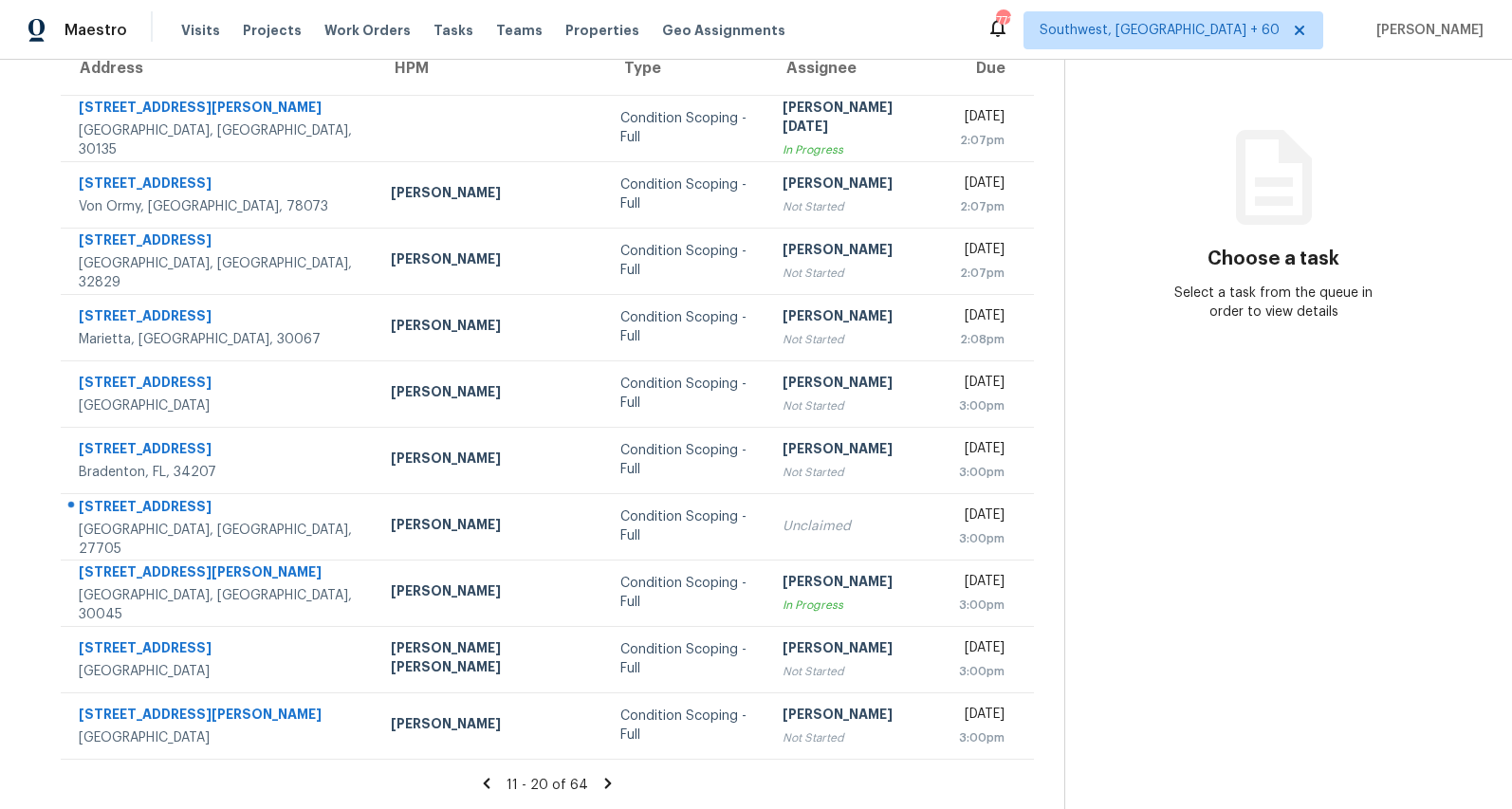
click at [605, 784] on icon at bounding box center [608, 783] width 7 height 11
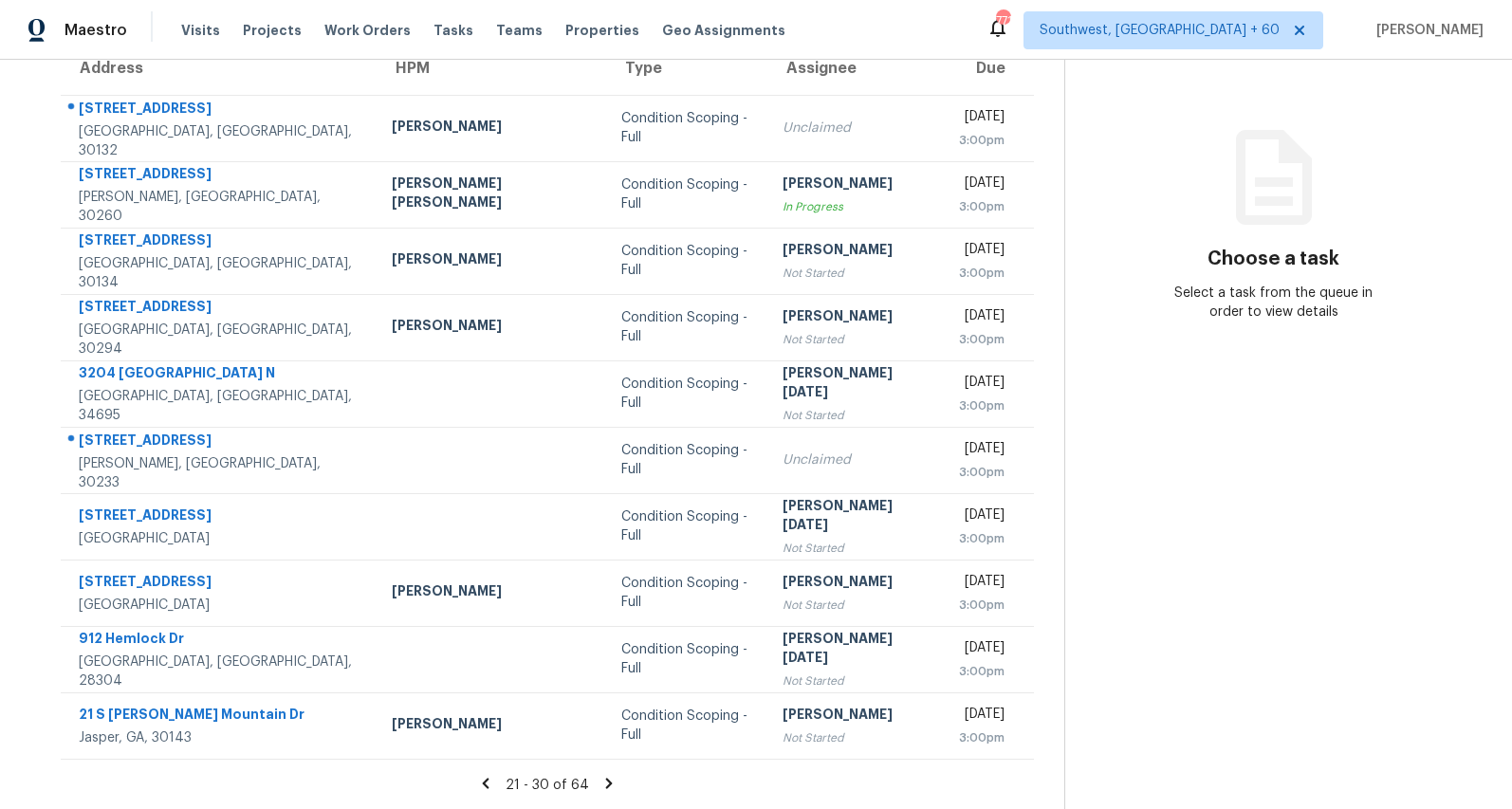
click at [606, 786] on icon at bounding box center [609, 783] width 7 height 11
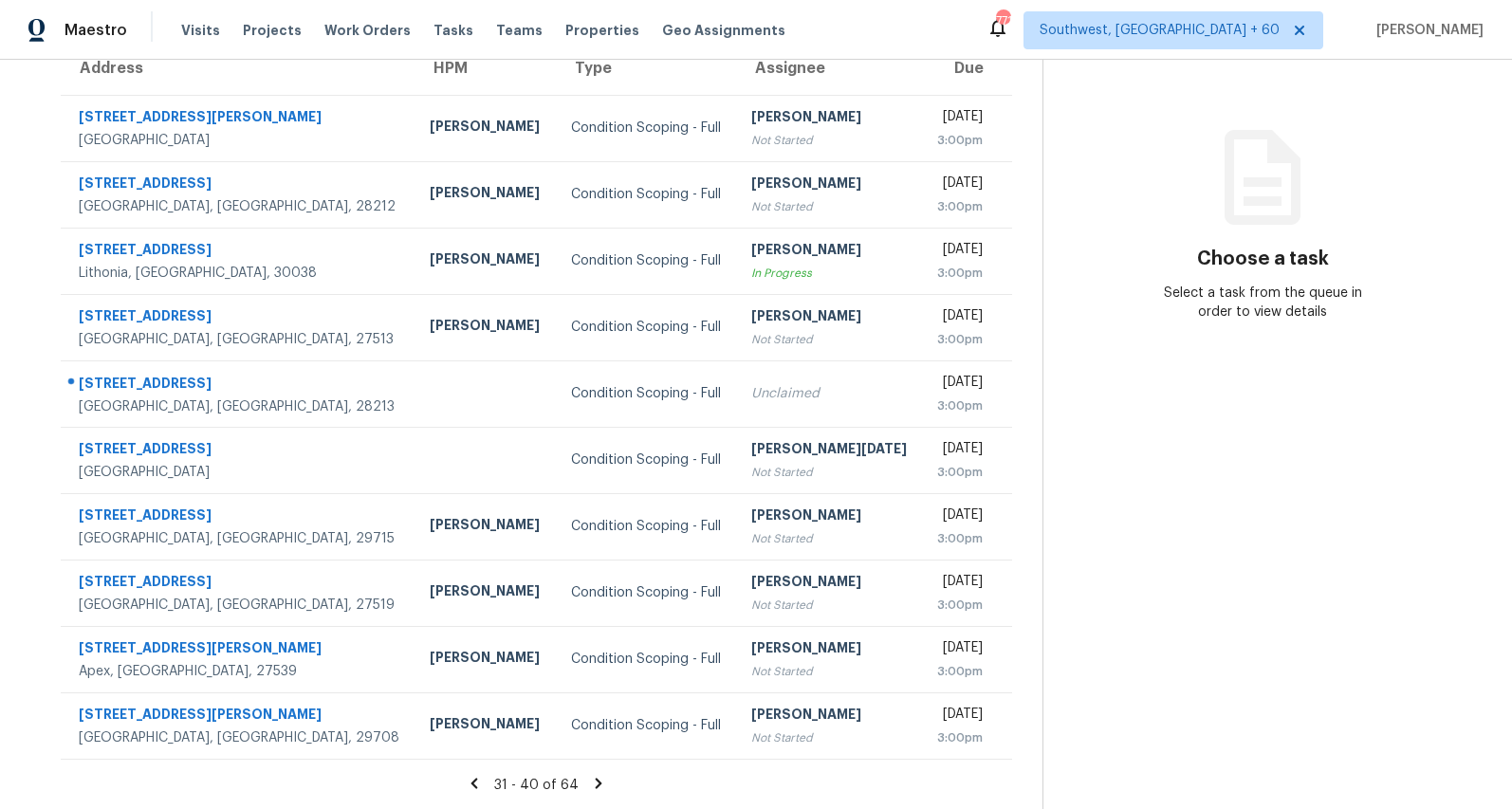
click at [604, 787] on icon at bounding box center [598, 783] width 17 height 17
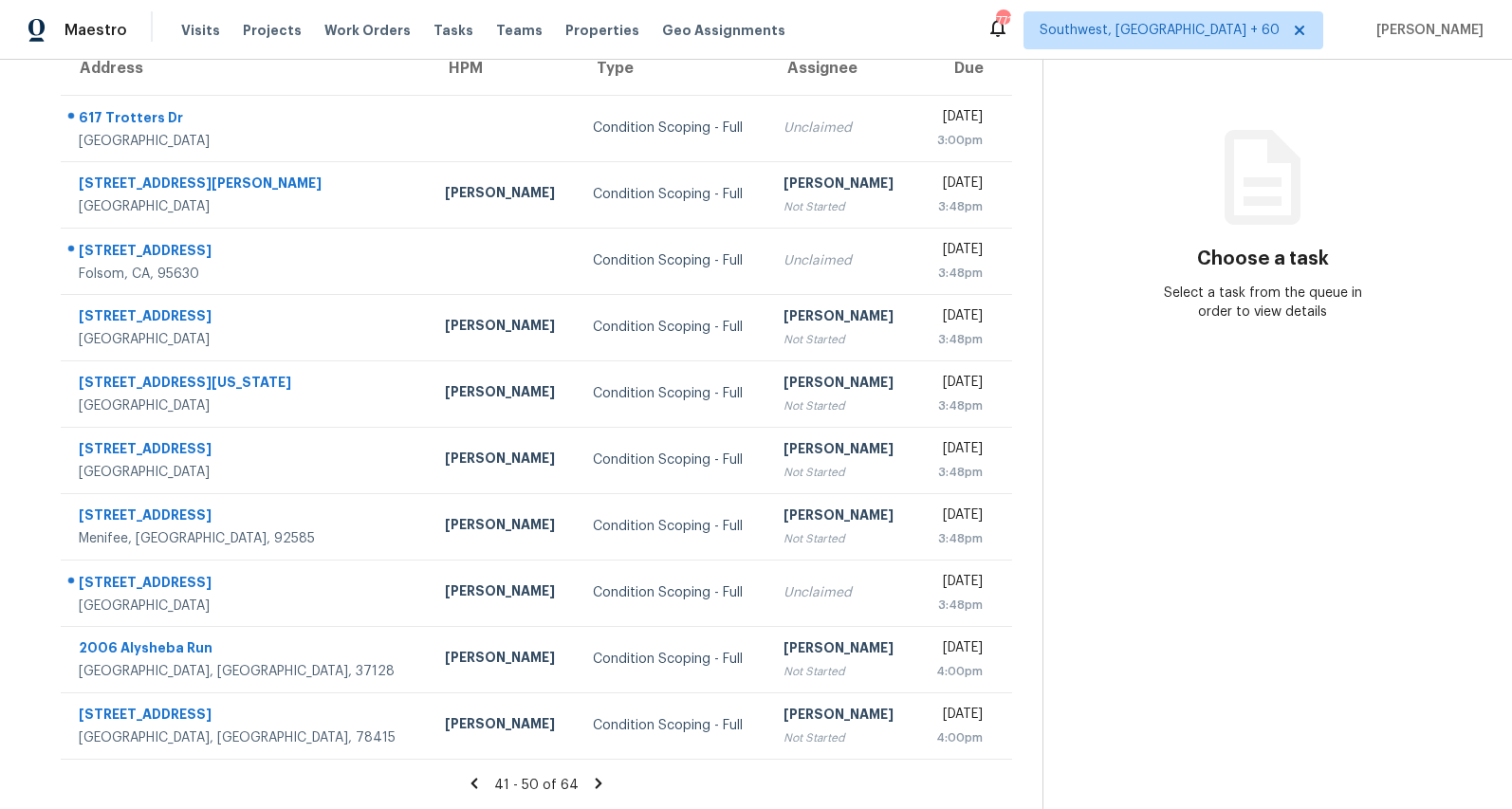
click at [607, 785] on icon at bounding box center [598, 783] width 17 height 17
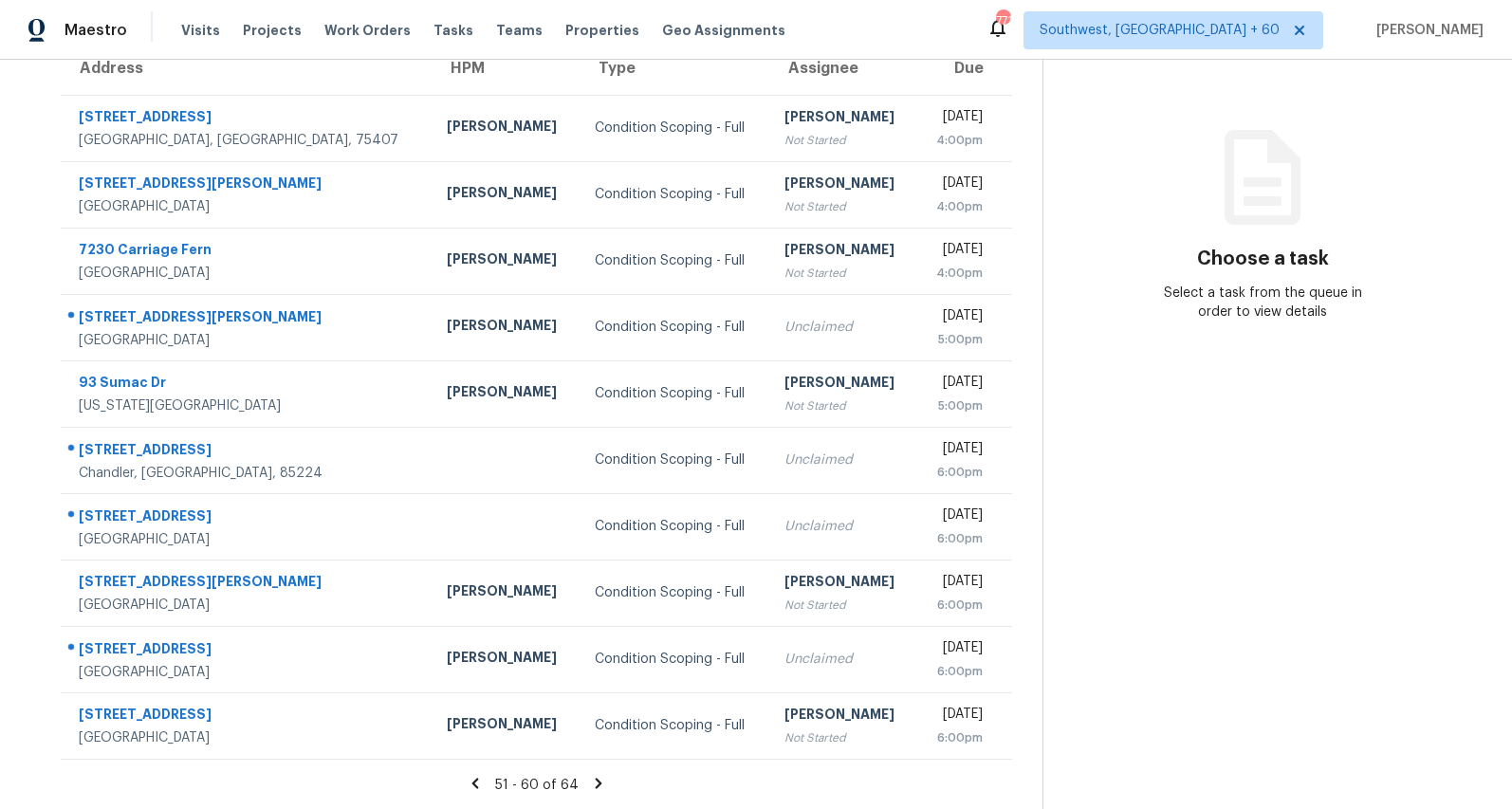
click at [607, 781] on icon at bounding box center [598, 783] width 17 height 17
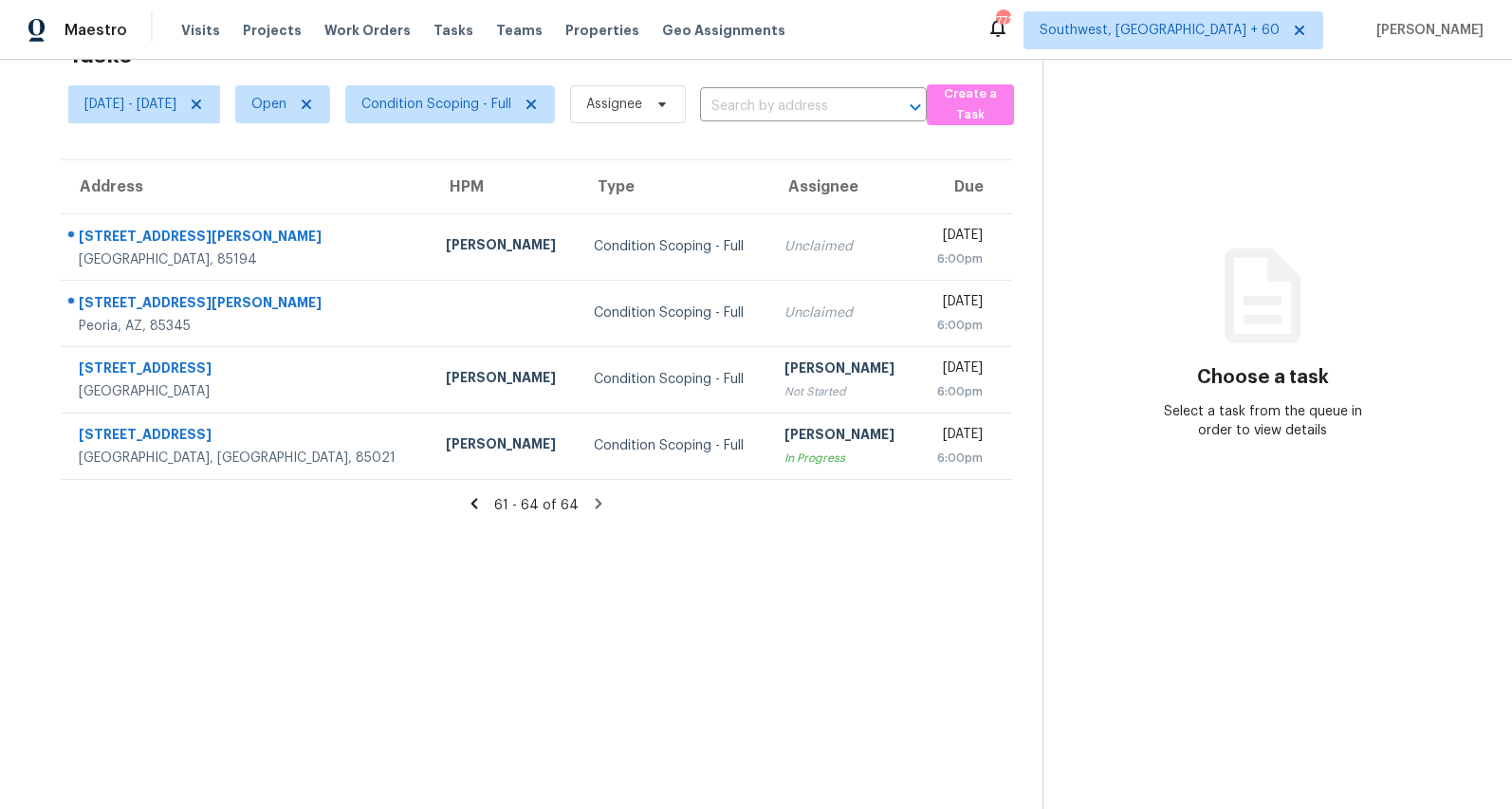
click at [483, 507] on icon at bounding box center [474, 503] width 17 height 17
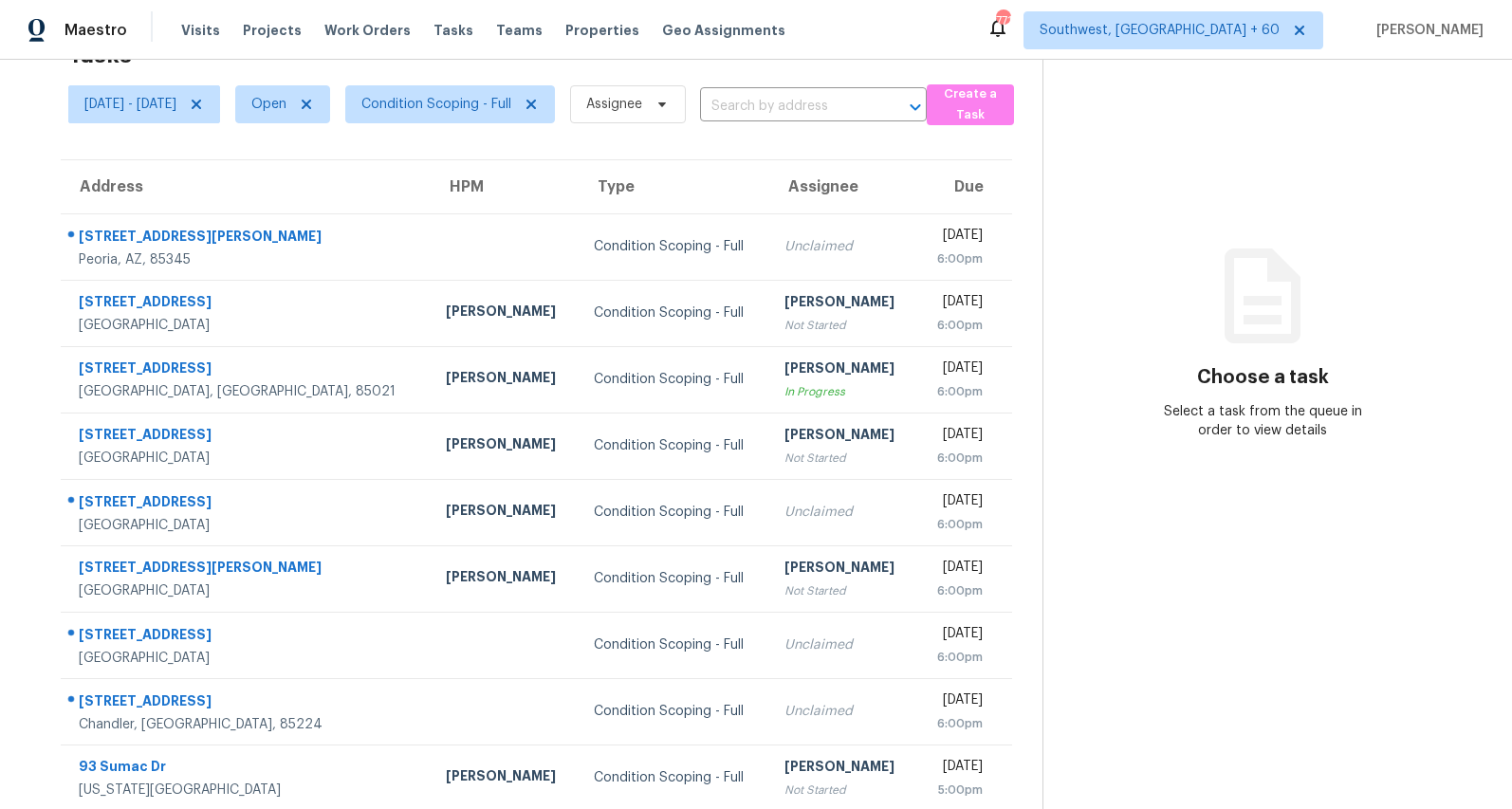
scroll to position [178, 0]
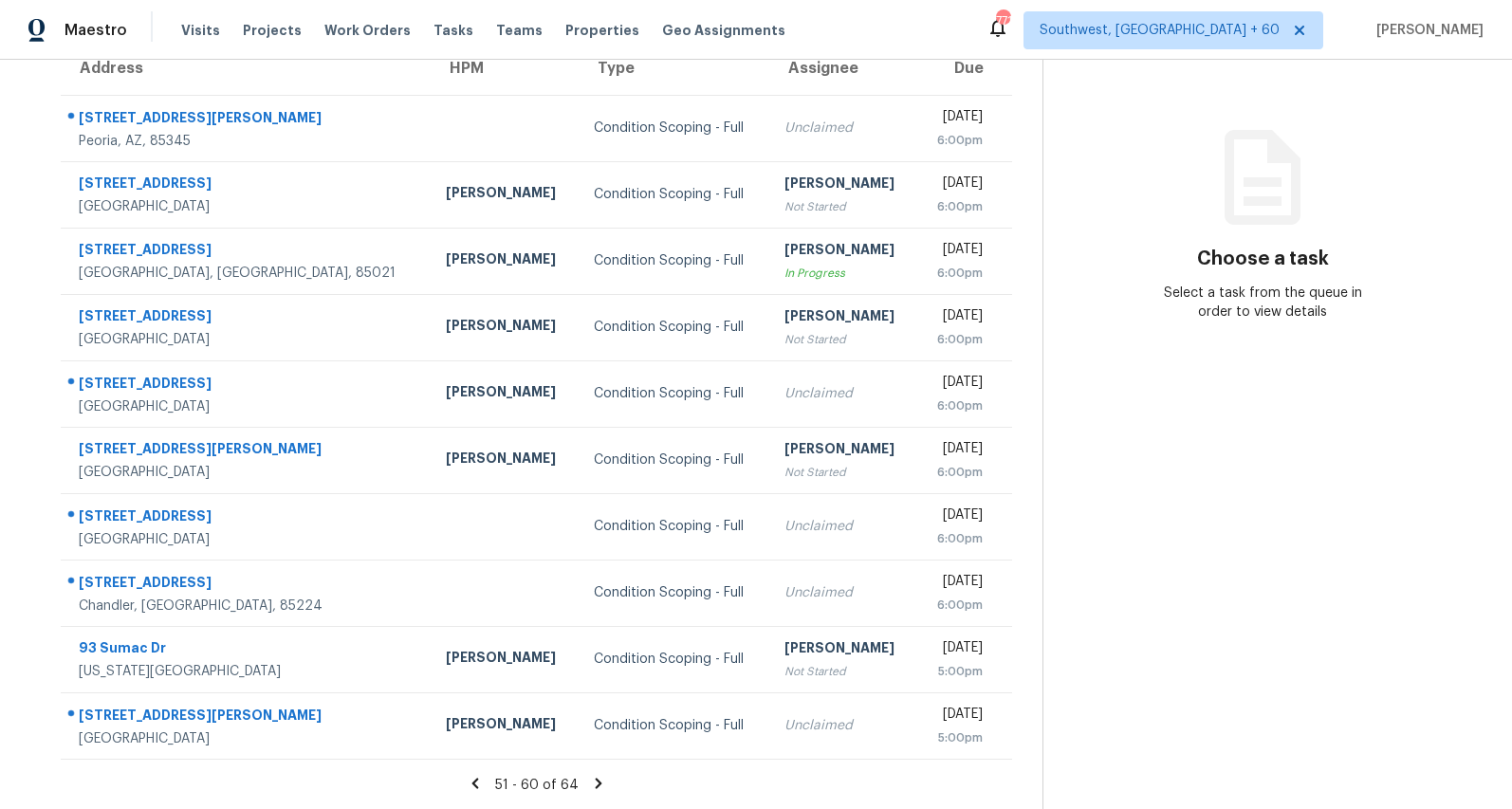
click at [484, 782] on icon at bounding box center [475, 783] width 17 height 17
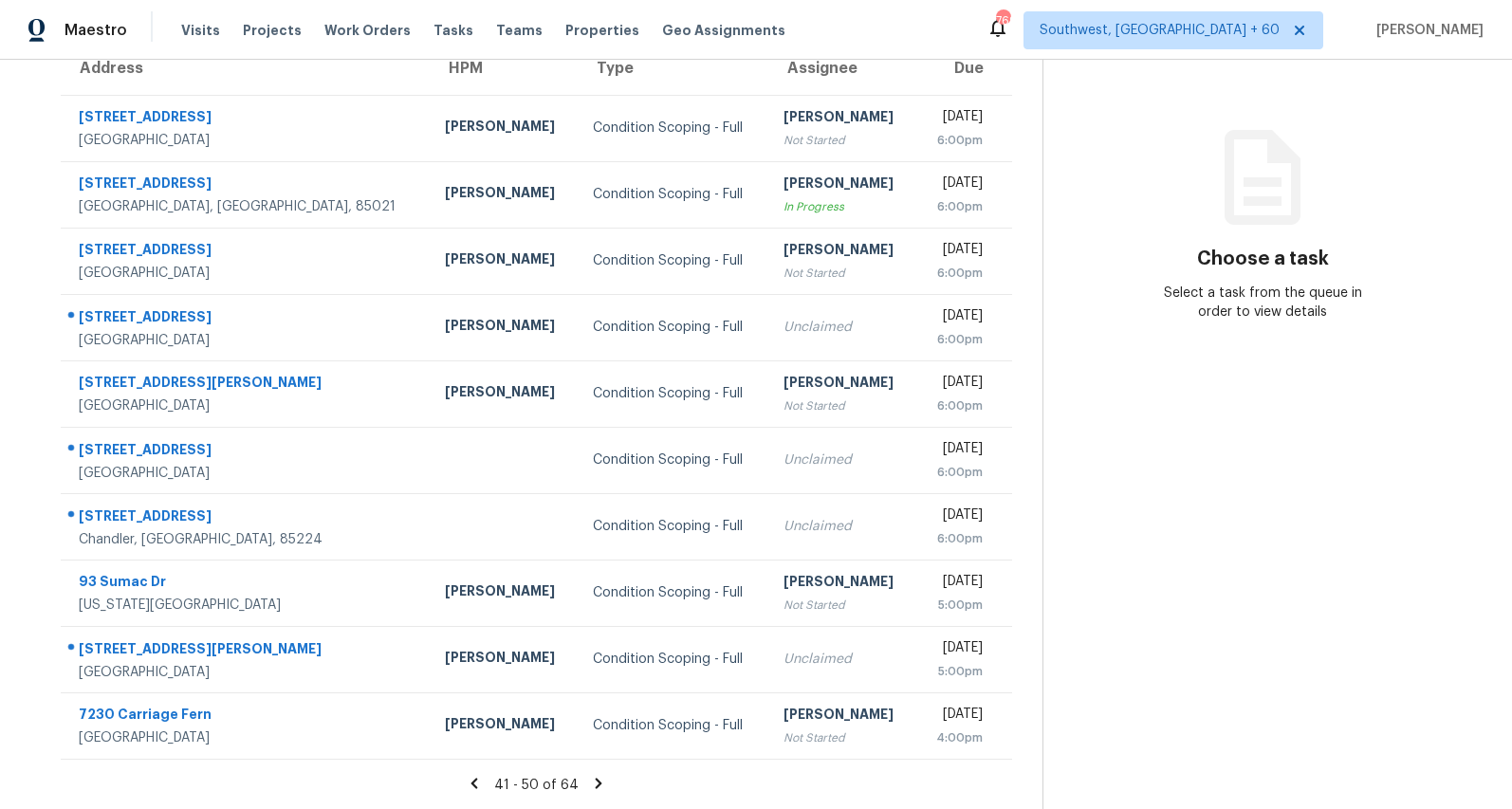
click at [483, 782] on icon at bounding box center [474, 783] width 17 height 17
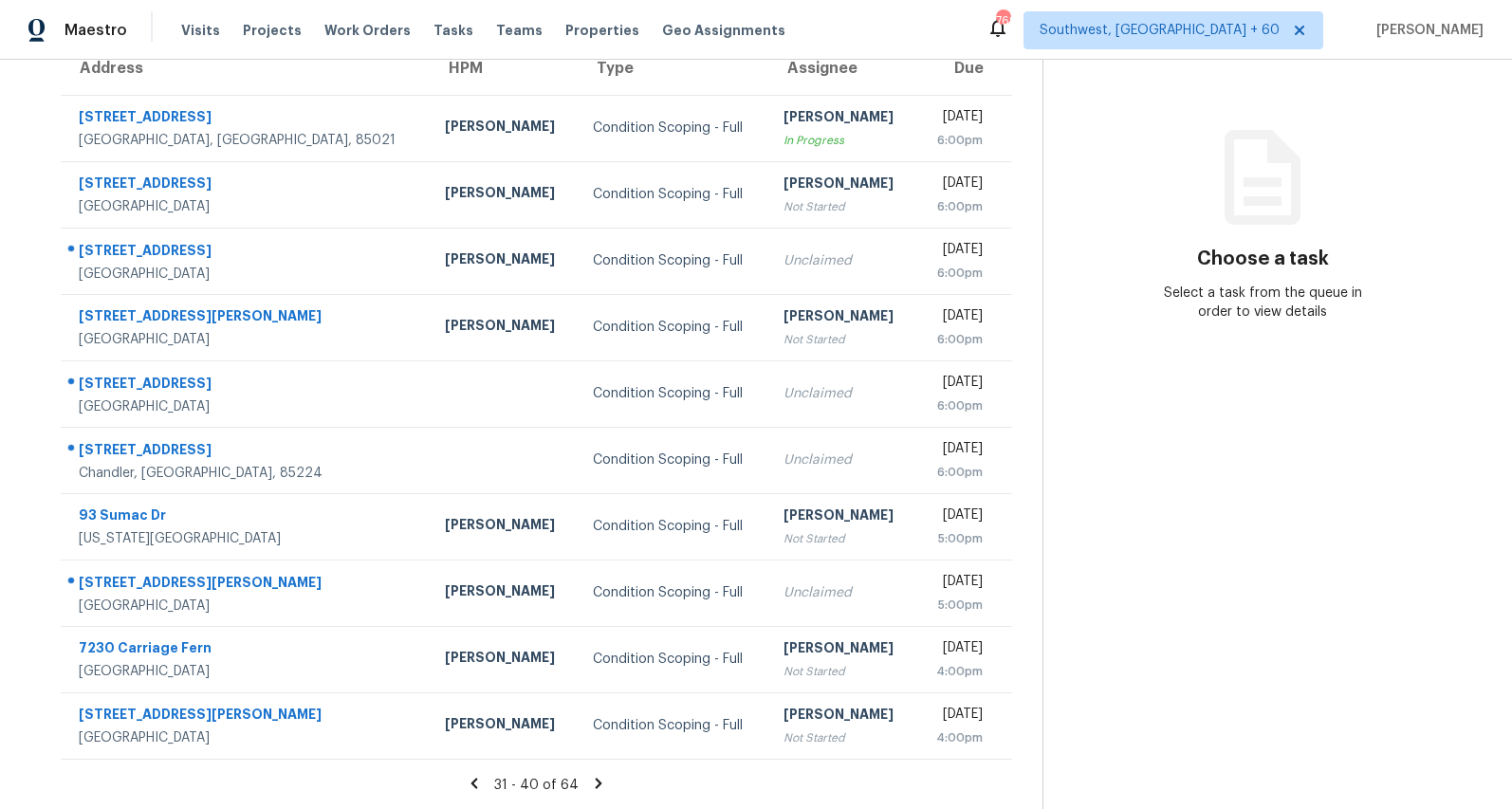
click at [483, 782] on icon at bounding box center [474, 783] width 17 height 17
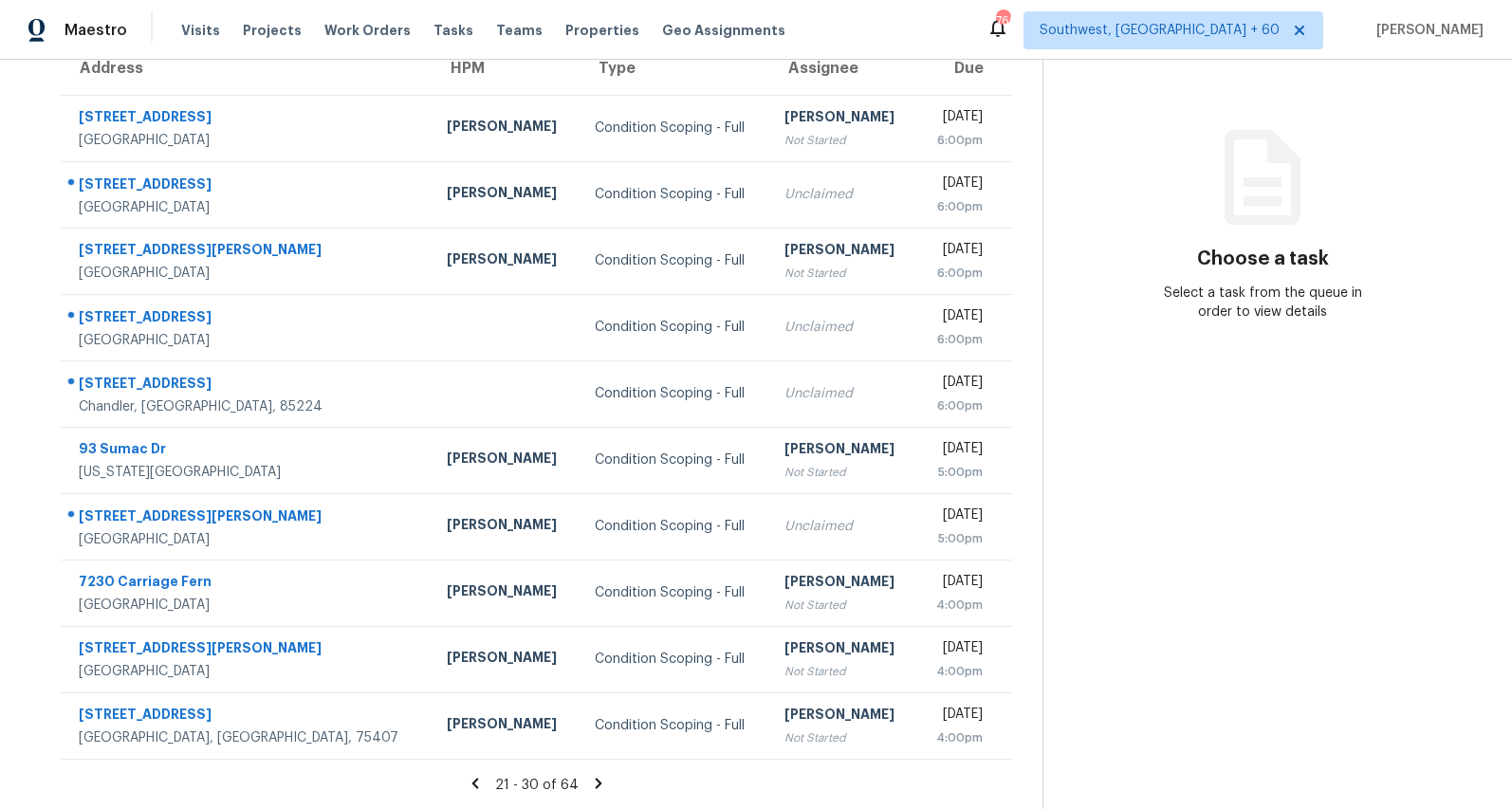
click at [478, 784] on icon at bounding box center [475, 783] width 7 height 11
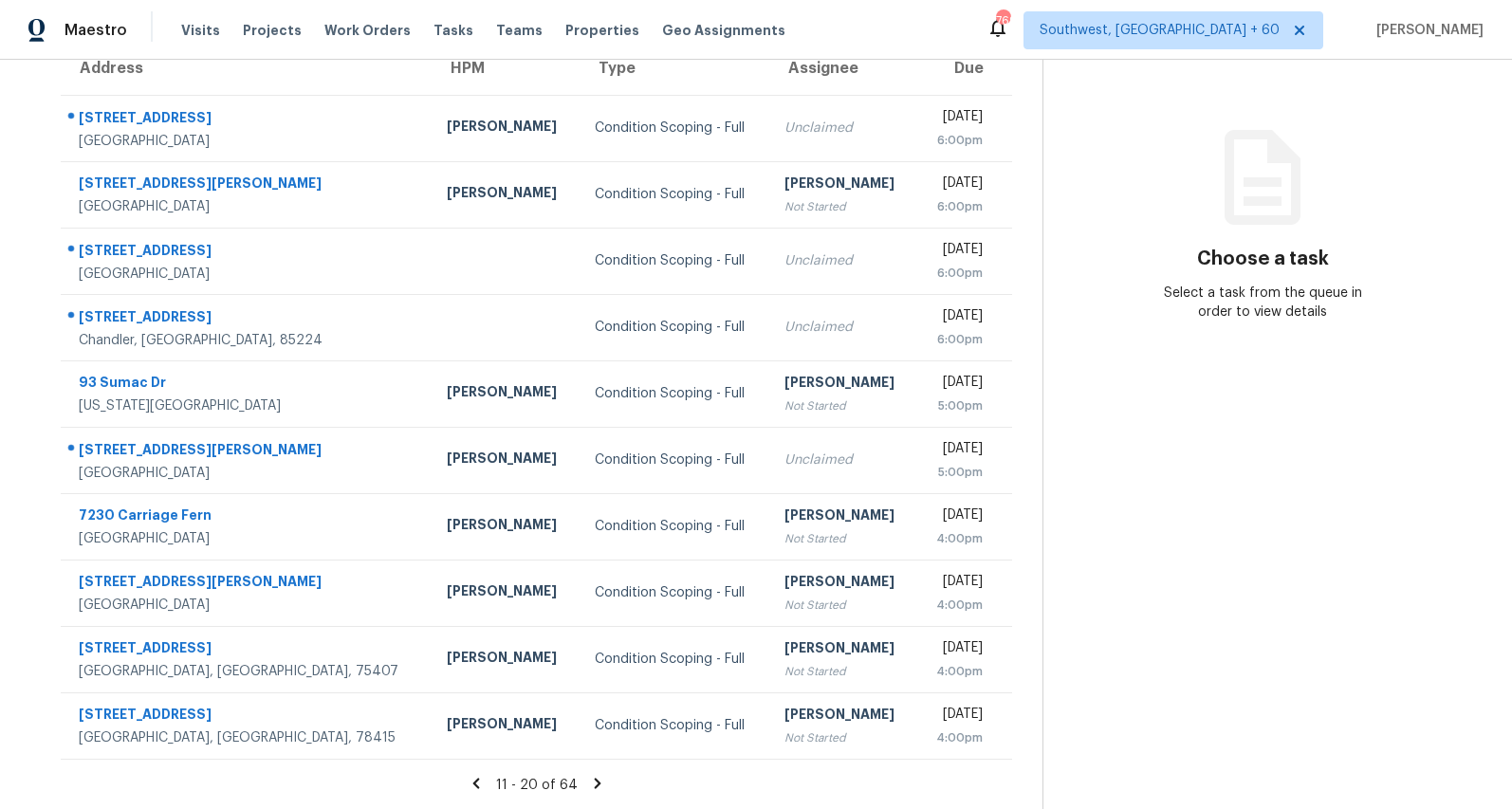
click at [485, 785] on icon at bounding box center [476, 783] width 17 height 17
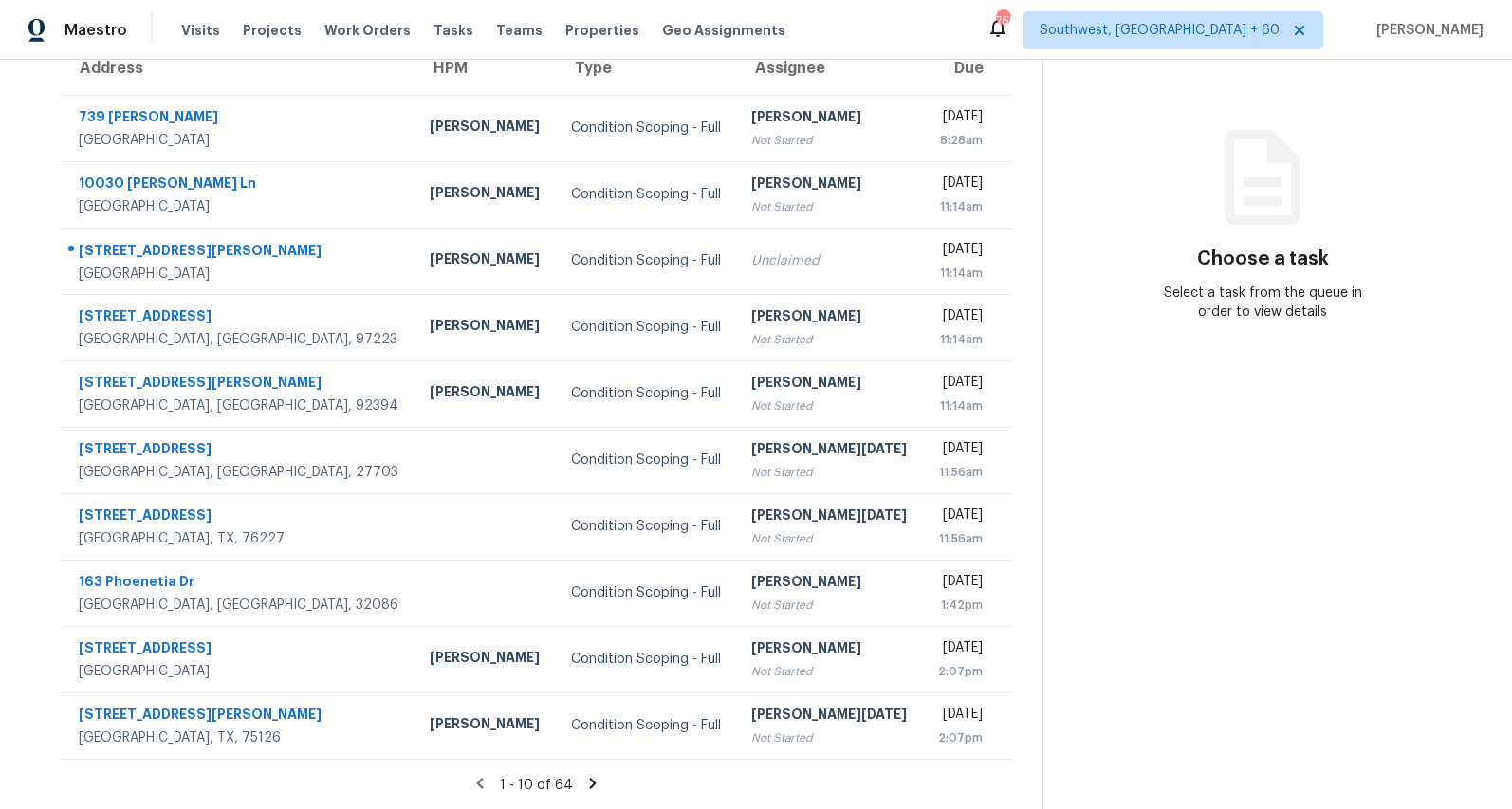
scroll to position [0, 0]
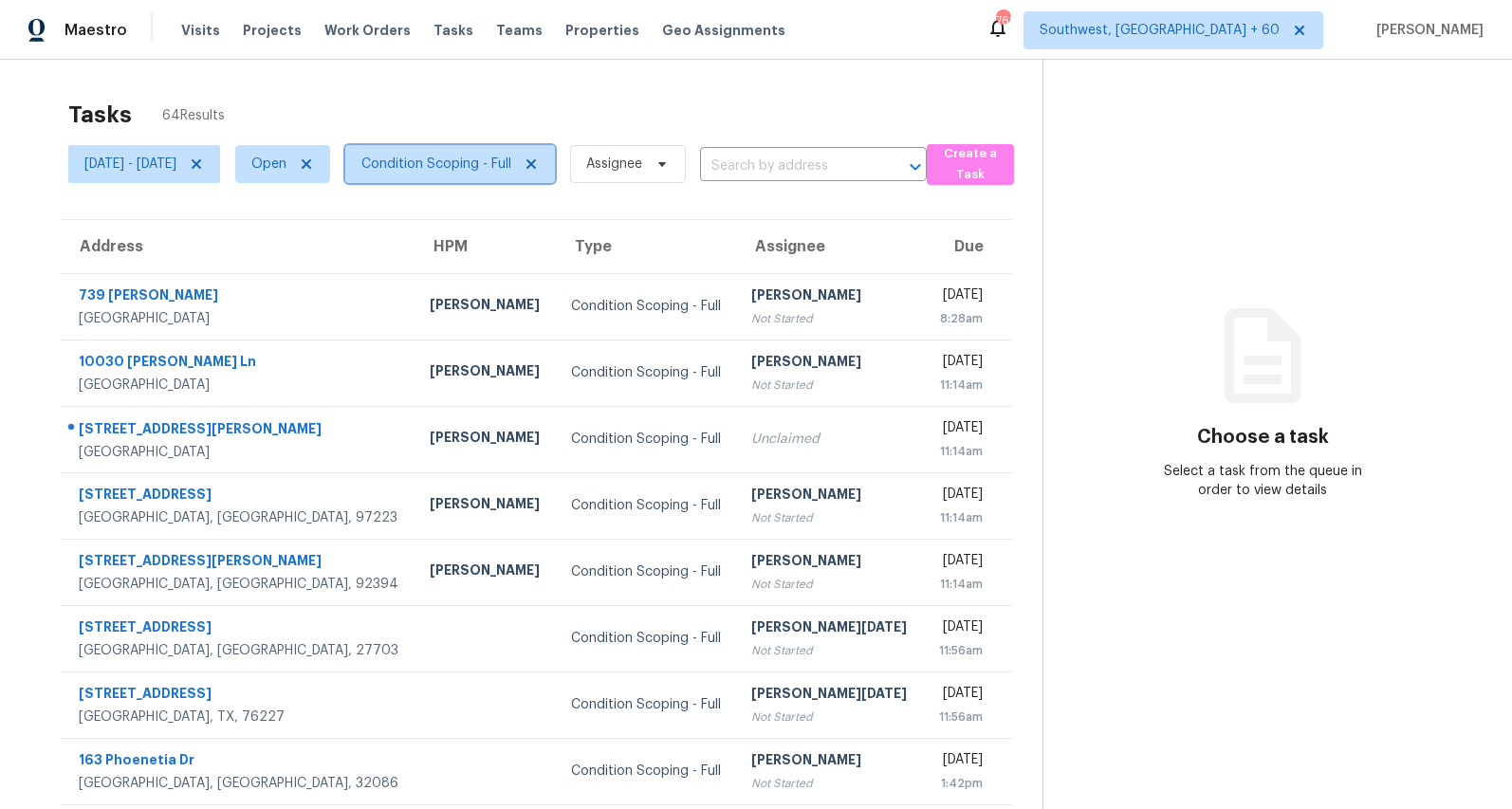
click at [500, 174] on span "Condition Scoping - Full" at bounding box center [450, 164] width 210 height 38
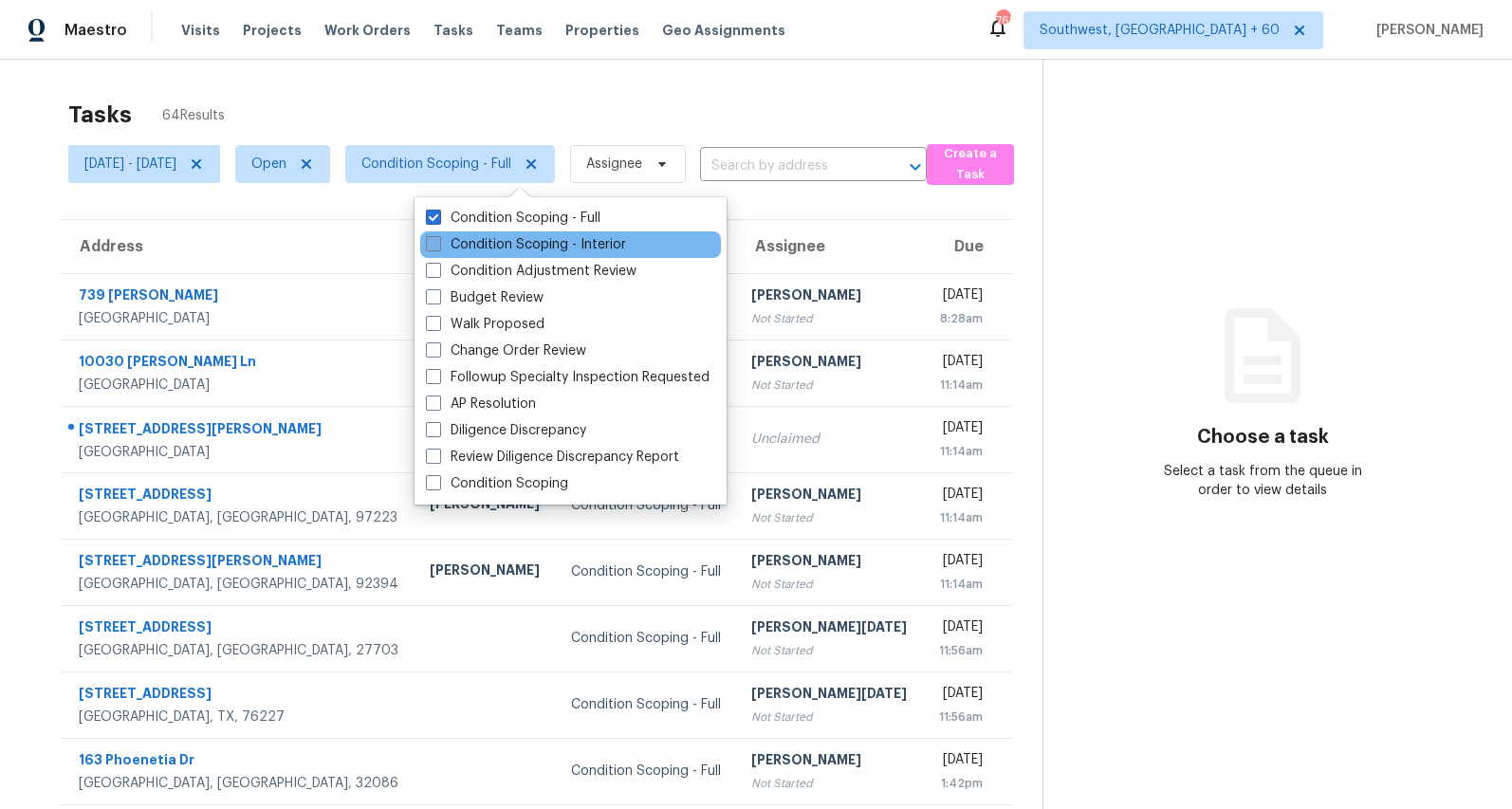
click at [488, 247] on label "Condition Scoping - Interior" at bounding box center [526, 244] width 200 height 19
click at [438, 247] on input "Condition Scoping - Interior" at bounding box center [432, 241] width 12 height 12
checkbox input "true"
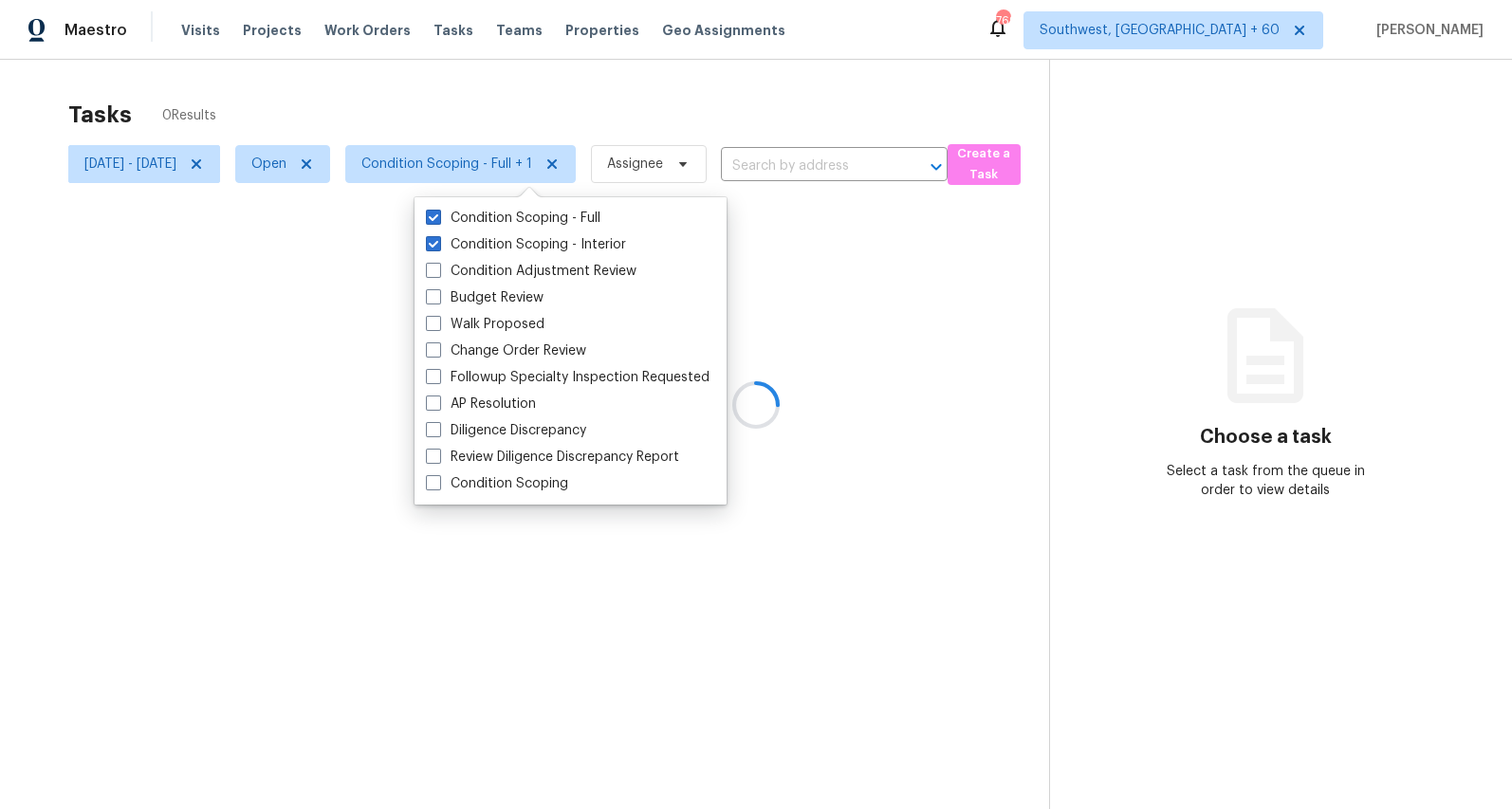
click at [440, 88] on div "Tasks 0 Results Mon, Aug 11 - Wed, Aug 13 Open Condition Scoping - Full + 1 Ass…" at bounding box center [756, 464] width 1512 height 809
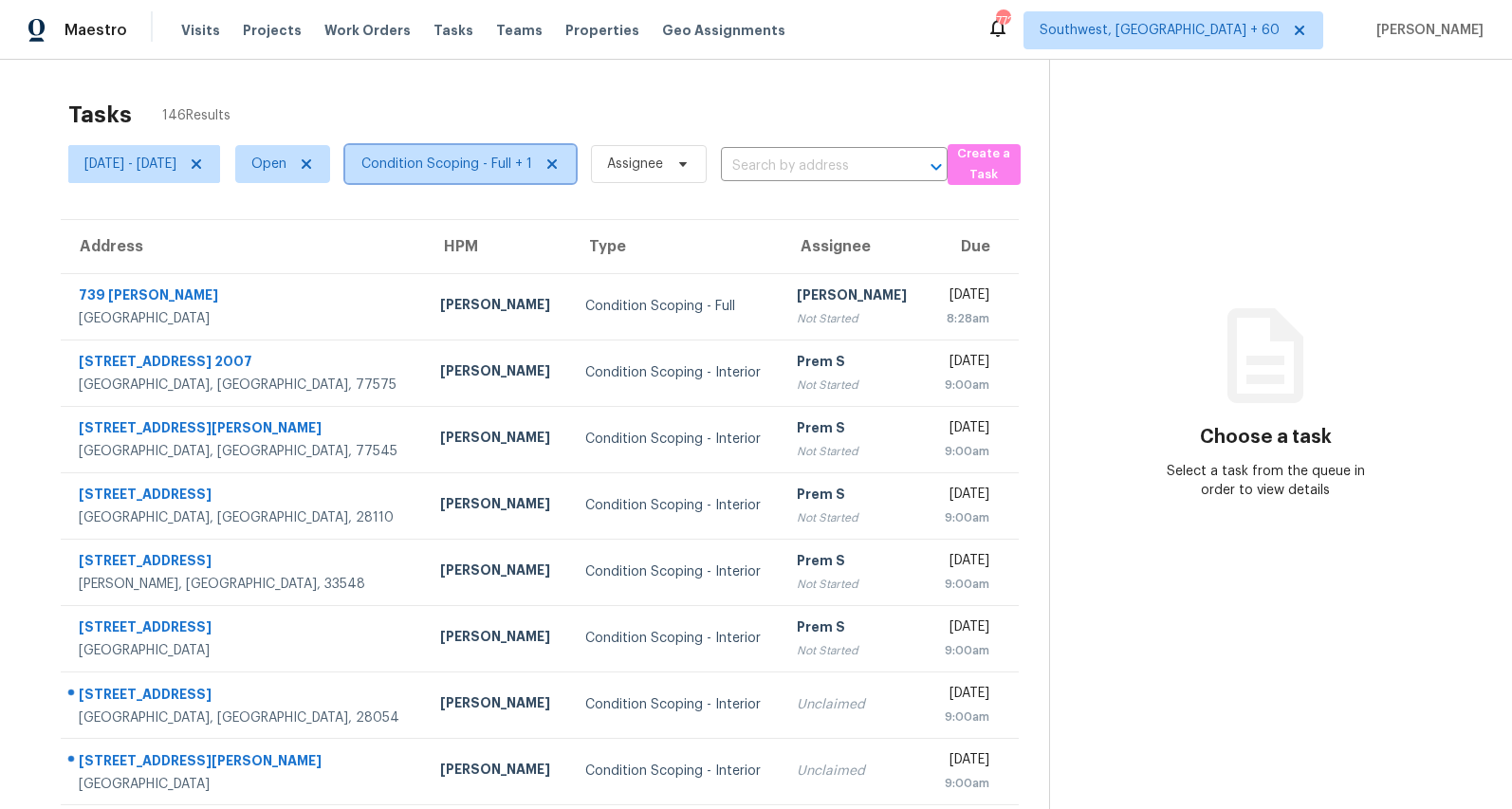
click at [532, 170] on span "Condition Scoping - Full + 1" at bounding box center [446, 163] width 171 height 19
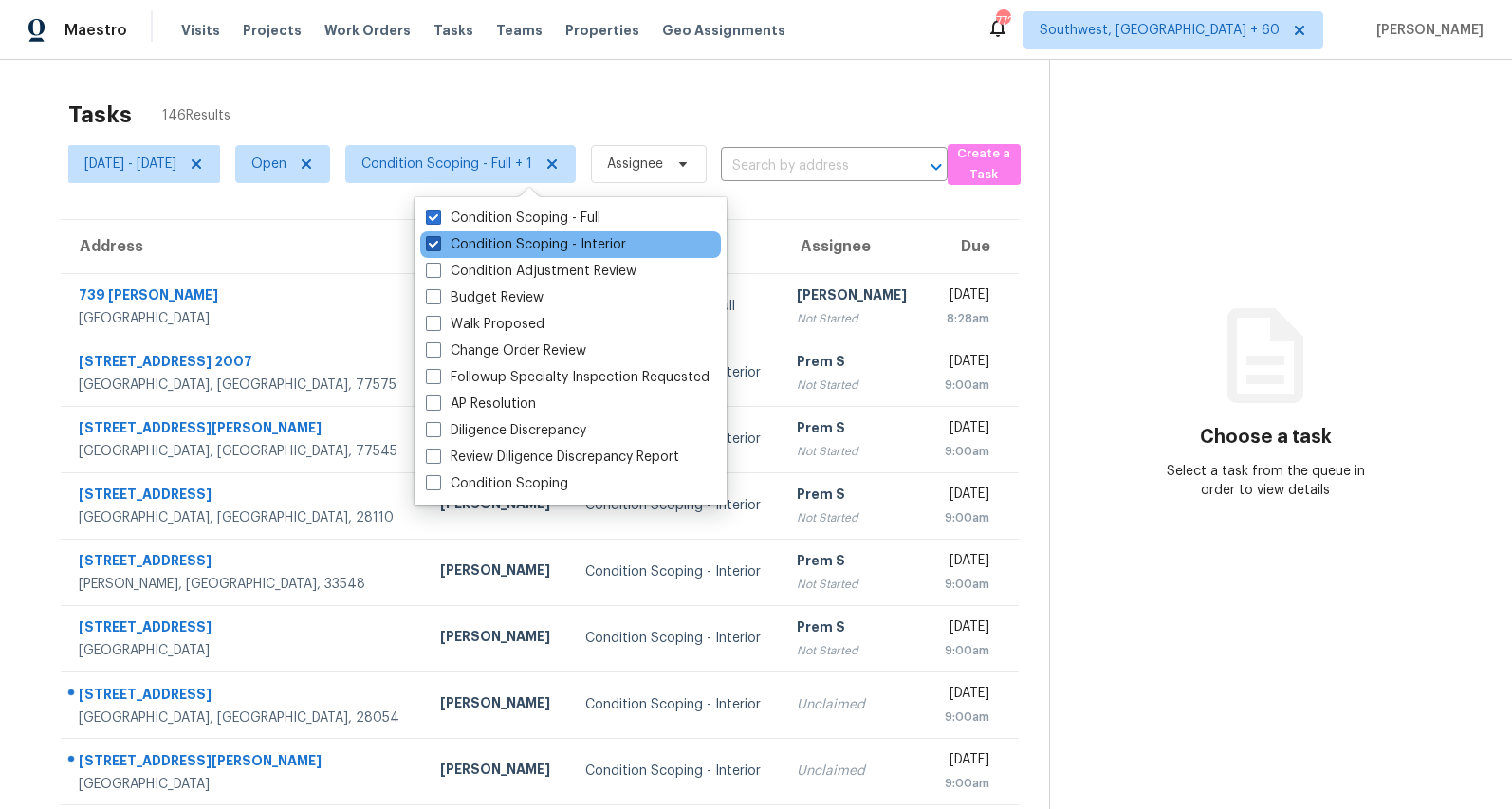
click at [507, 239] on label "Condition Scoping - Interior" at bounding box center [526, 244] width 200 height 19
click at [438, 239] on input "Condition Scoping - Interior" at bounding box center [432, 241] width 12 height 12
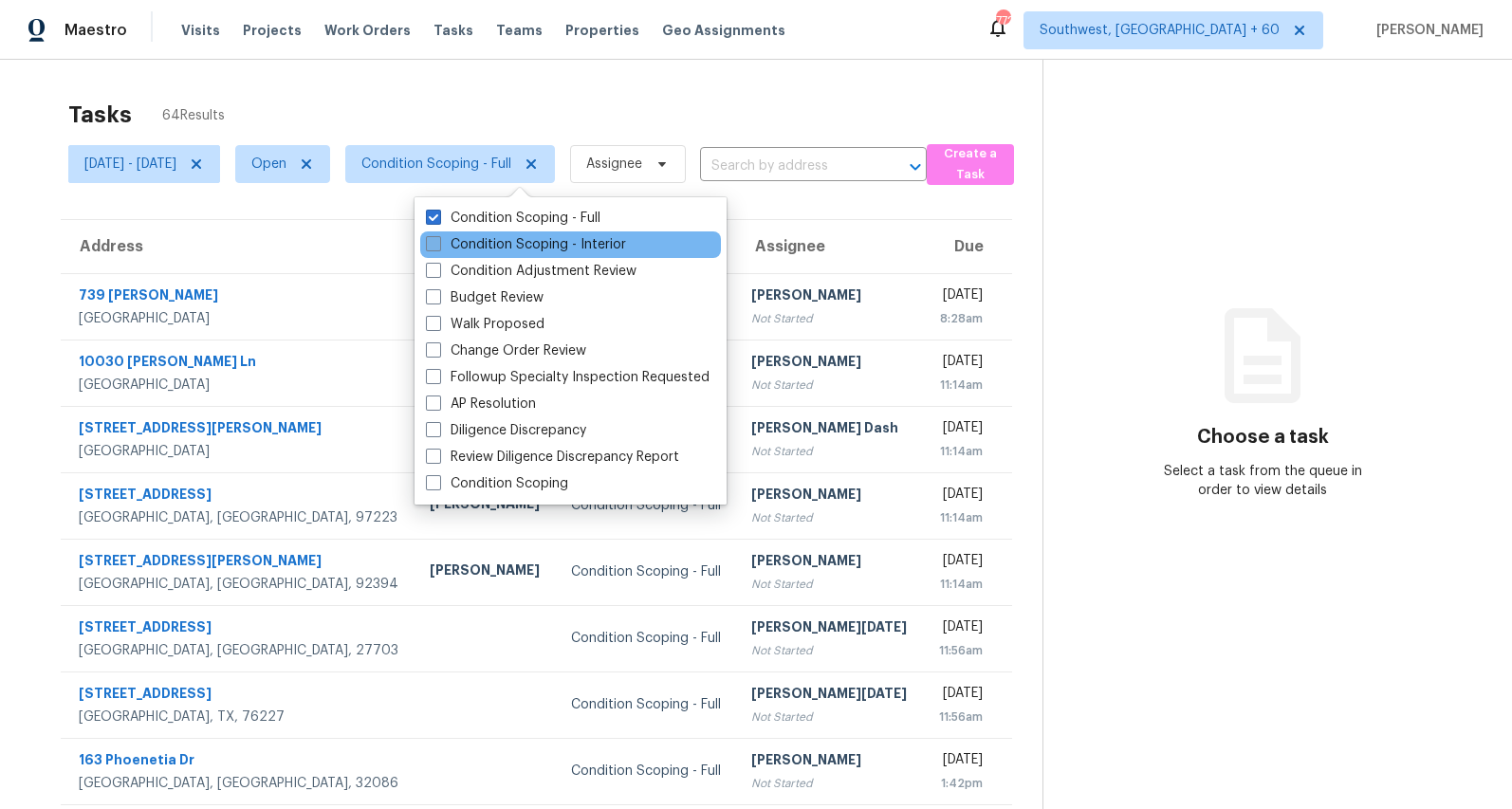
click at [507, 239] on label "Condition Scoping - Interior" at bounding box center [526, 244] width 200 height 19
click at [438, 239] on input "Condition Scoping - Interior" at bounding box center [432, 241] width 12 height 12
checkbox input "true"
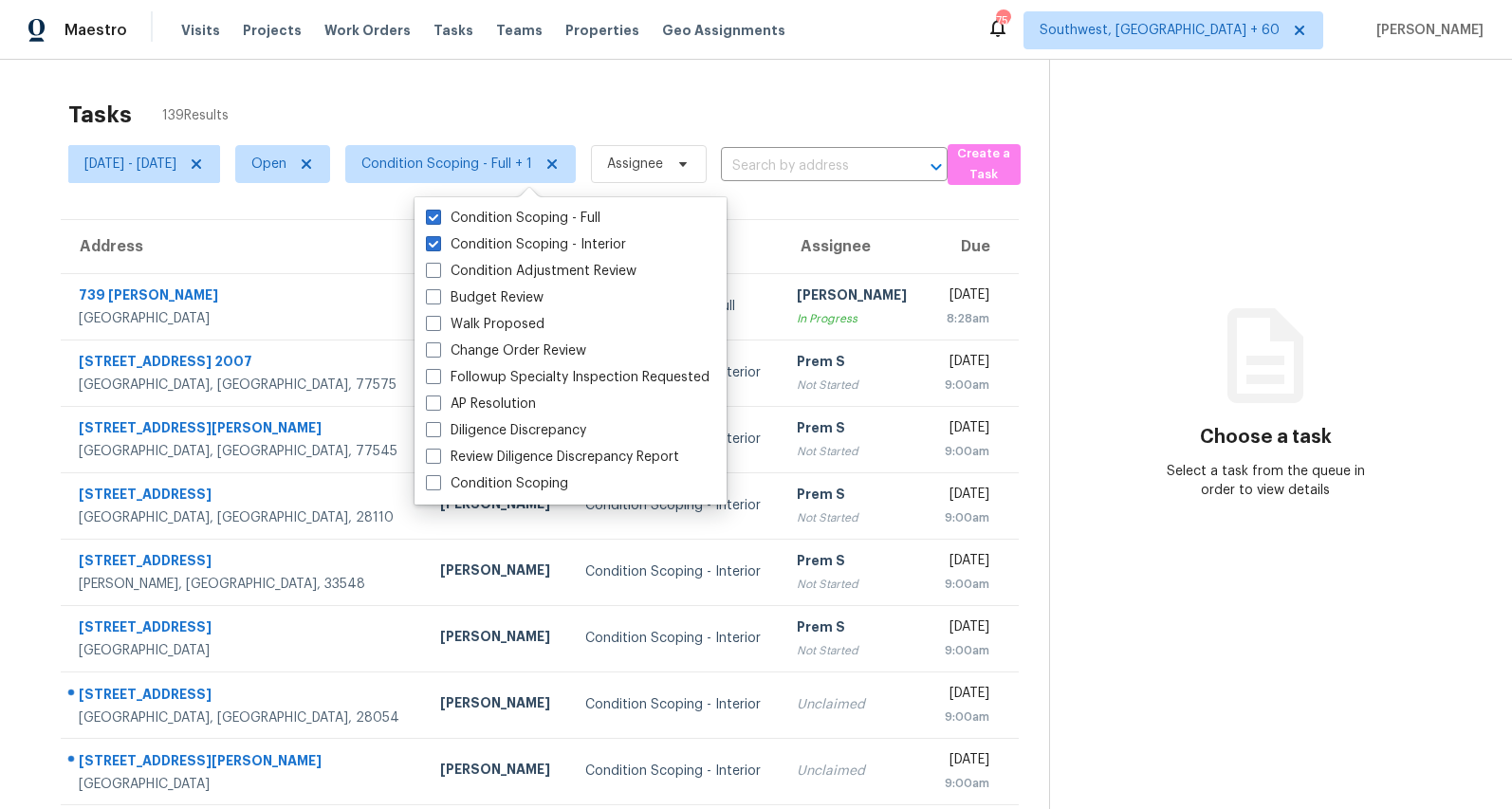
click at [430, 117] on div "Tasks 139 Results" at bounding box center [559, 115] width 981 height 49
